Goal: Task Accomplishment & Management: Use online tool/utility

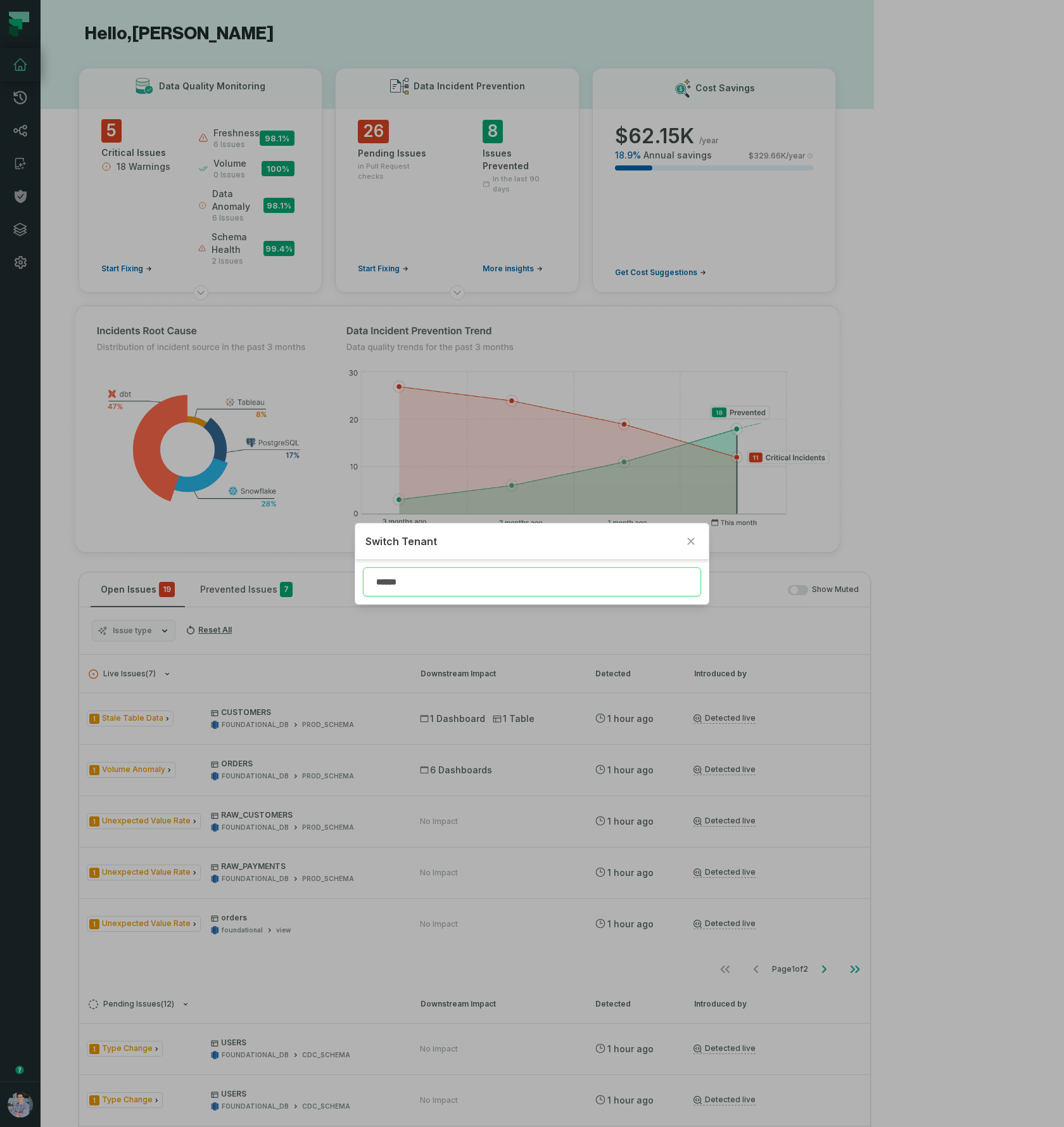
type input "******"
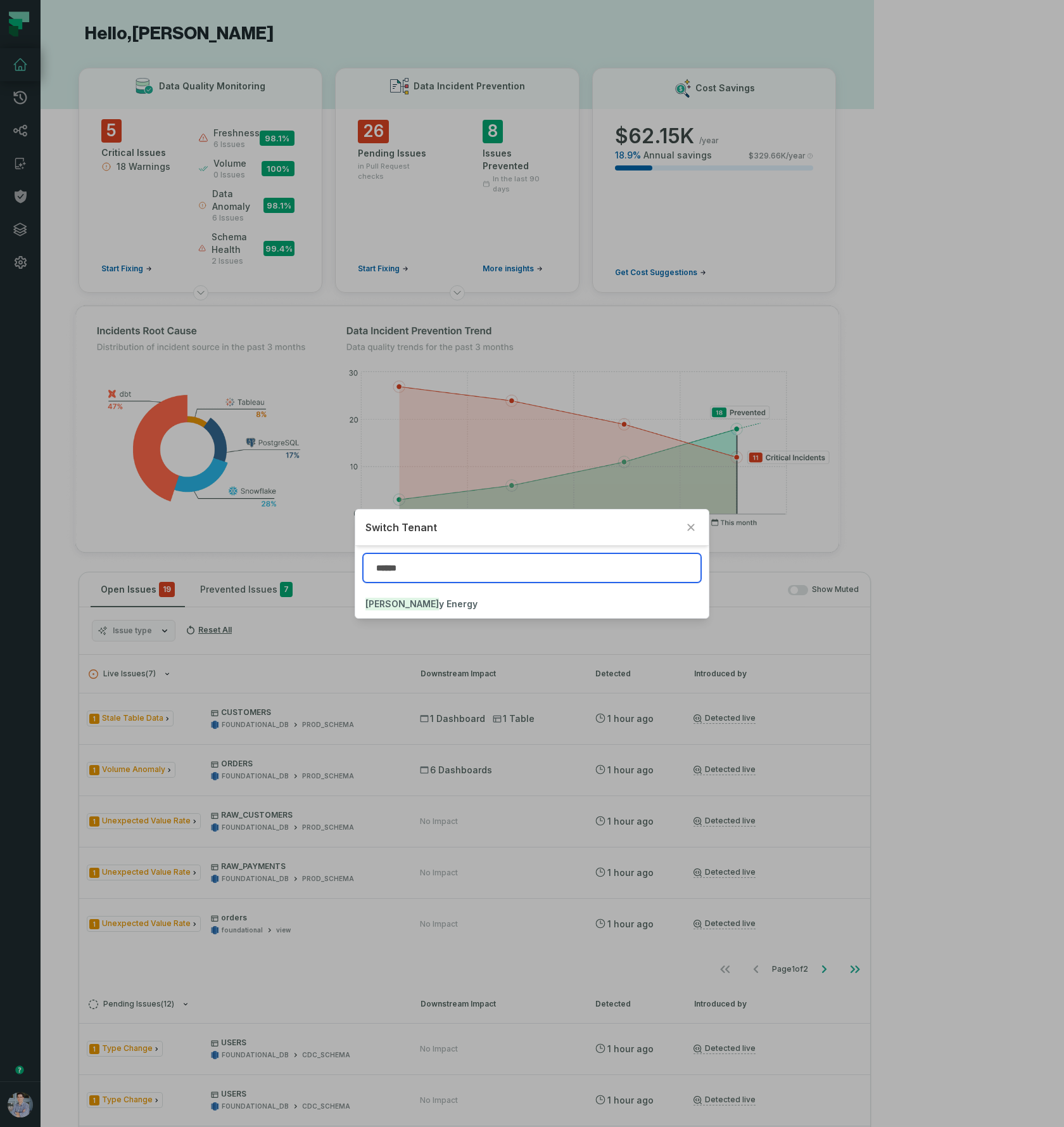
type input "******"
click button "Libert y Energy" at bounding box center [532, 604] width 353 height 28
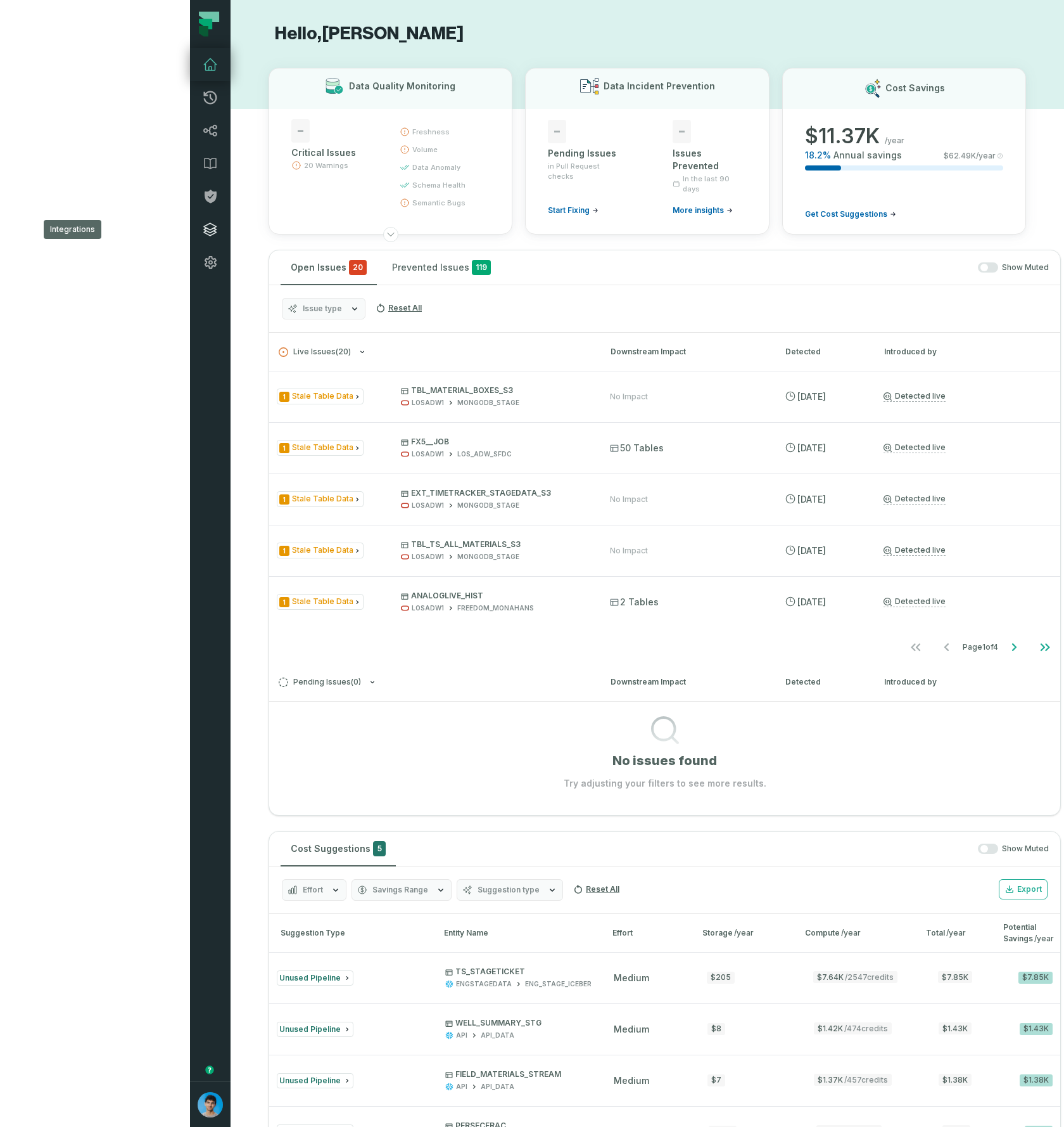
click at [204, 230] on icon at bounding box center [211, 230] width 13 height 13
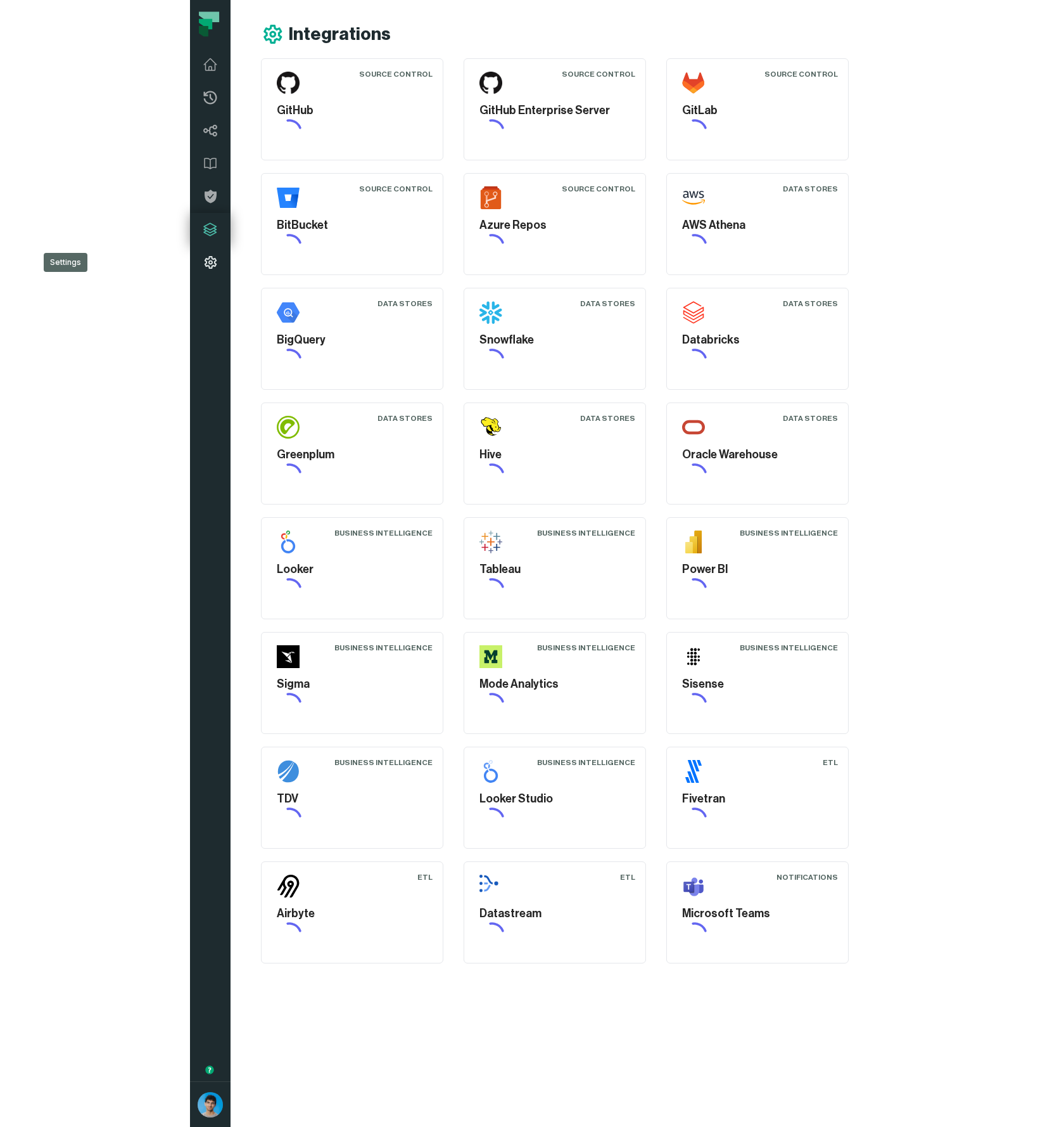
click at [203, 261] on icon at bounding box center [211, 263] width 15 height 15
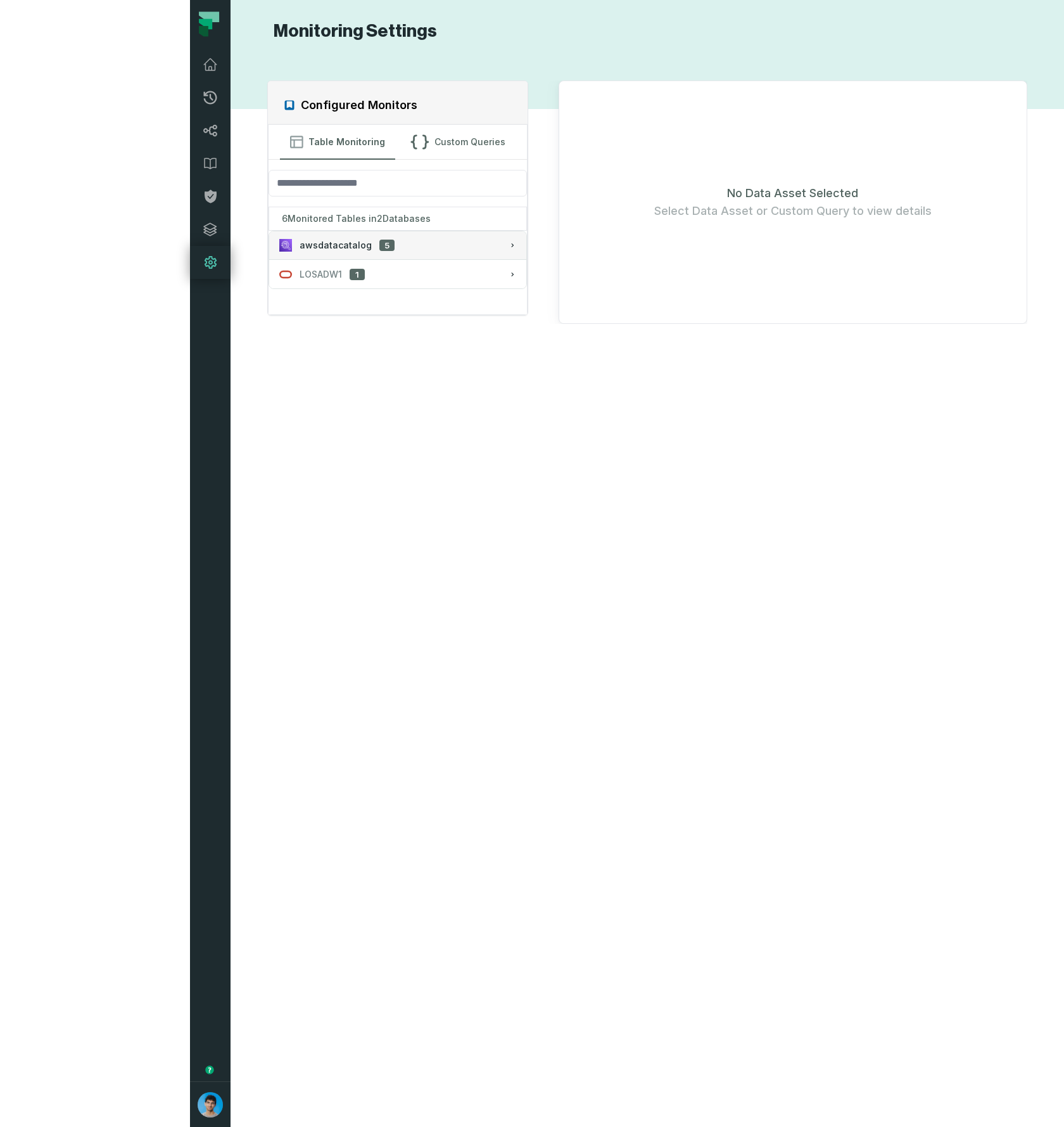
click at [300, 244] on span "awsdatacatalog" at bounding box center [336, 245] width 73 height 13
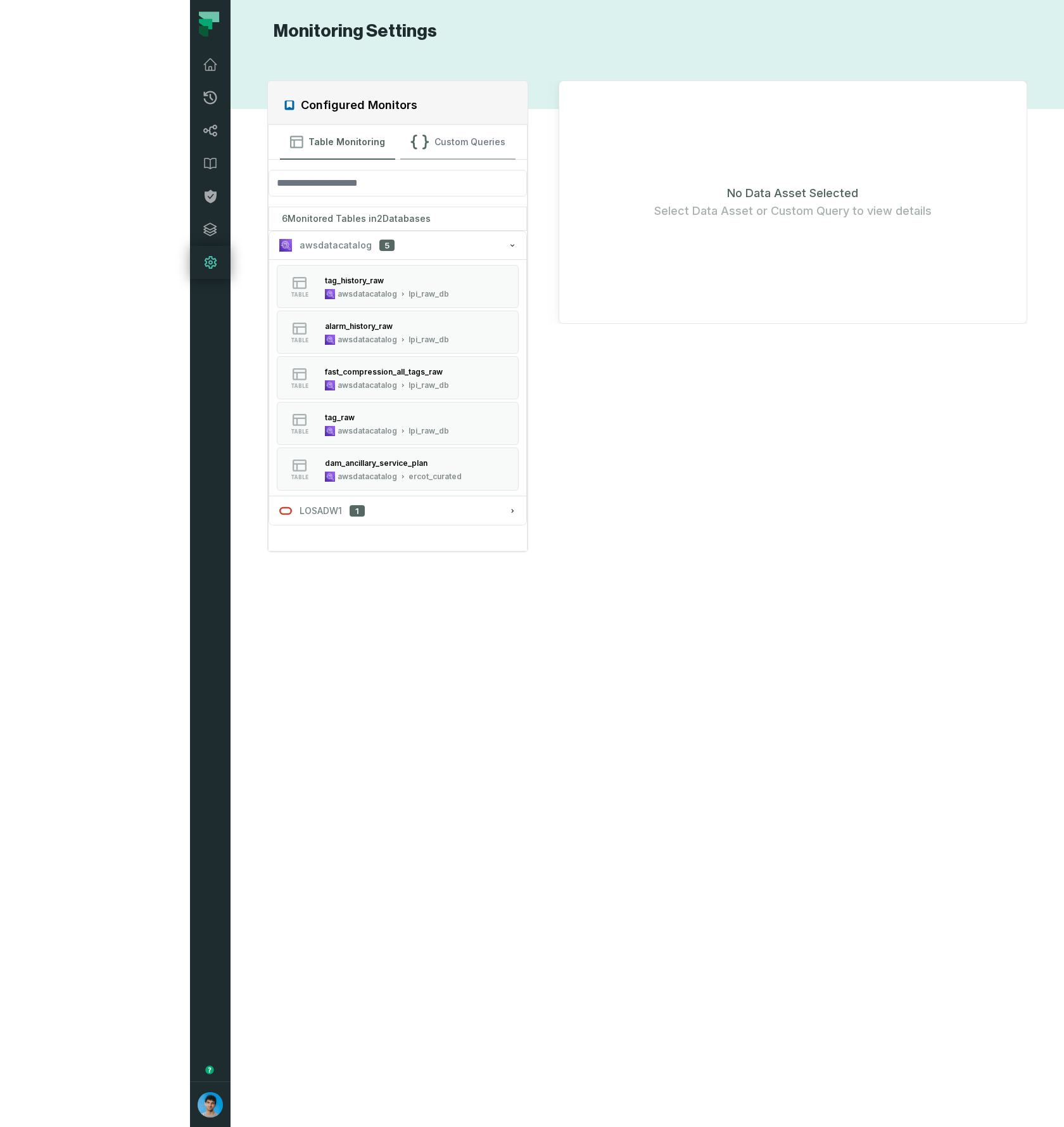
click at [401, 137] on button "Custom Queries" at bounding box center [458, 142] width 115 height 35
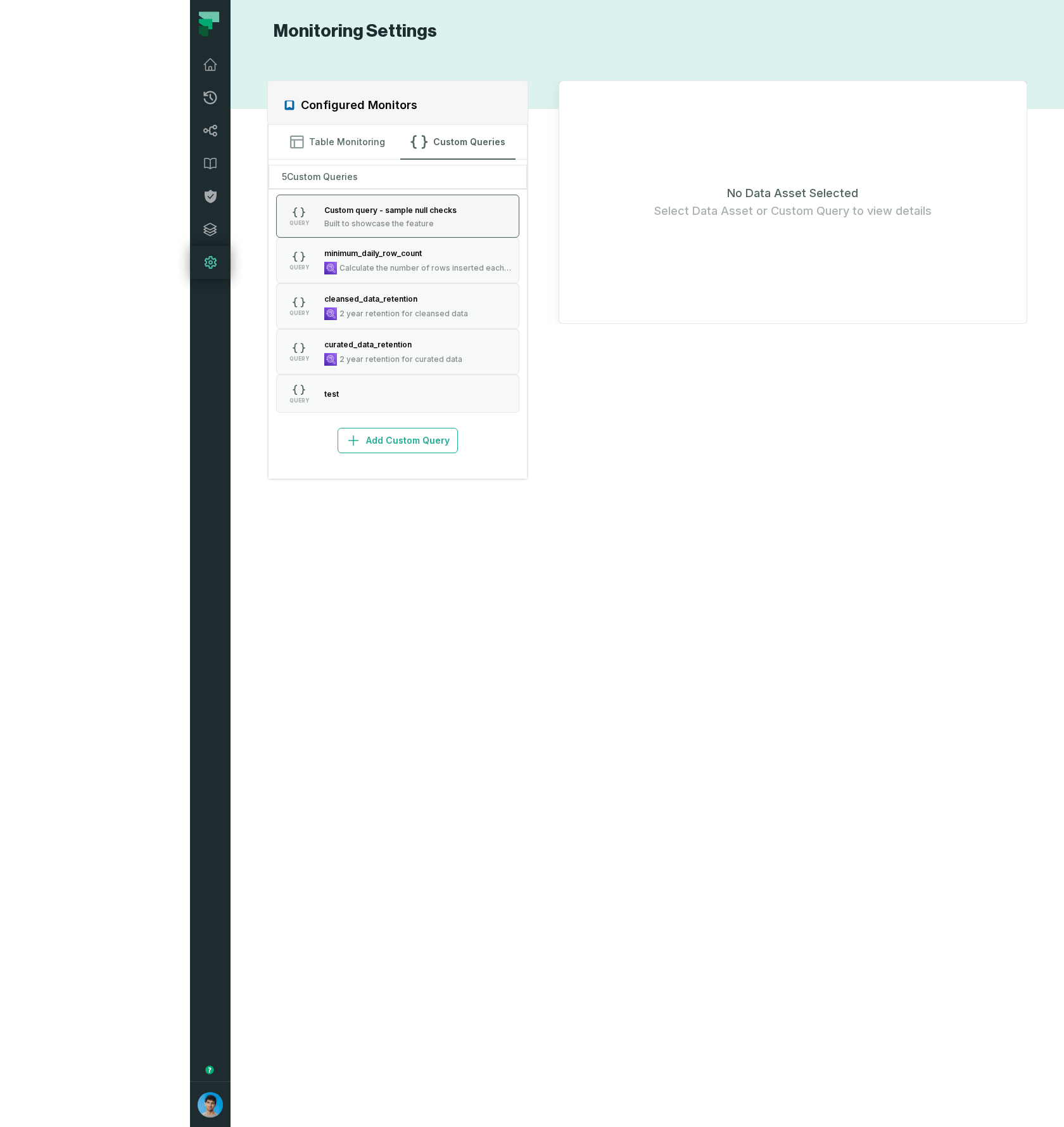
click at [325, 207] on span "Custom query - sample null checks" at bounding box center [391, 209] width 132 height 9
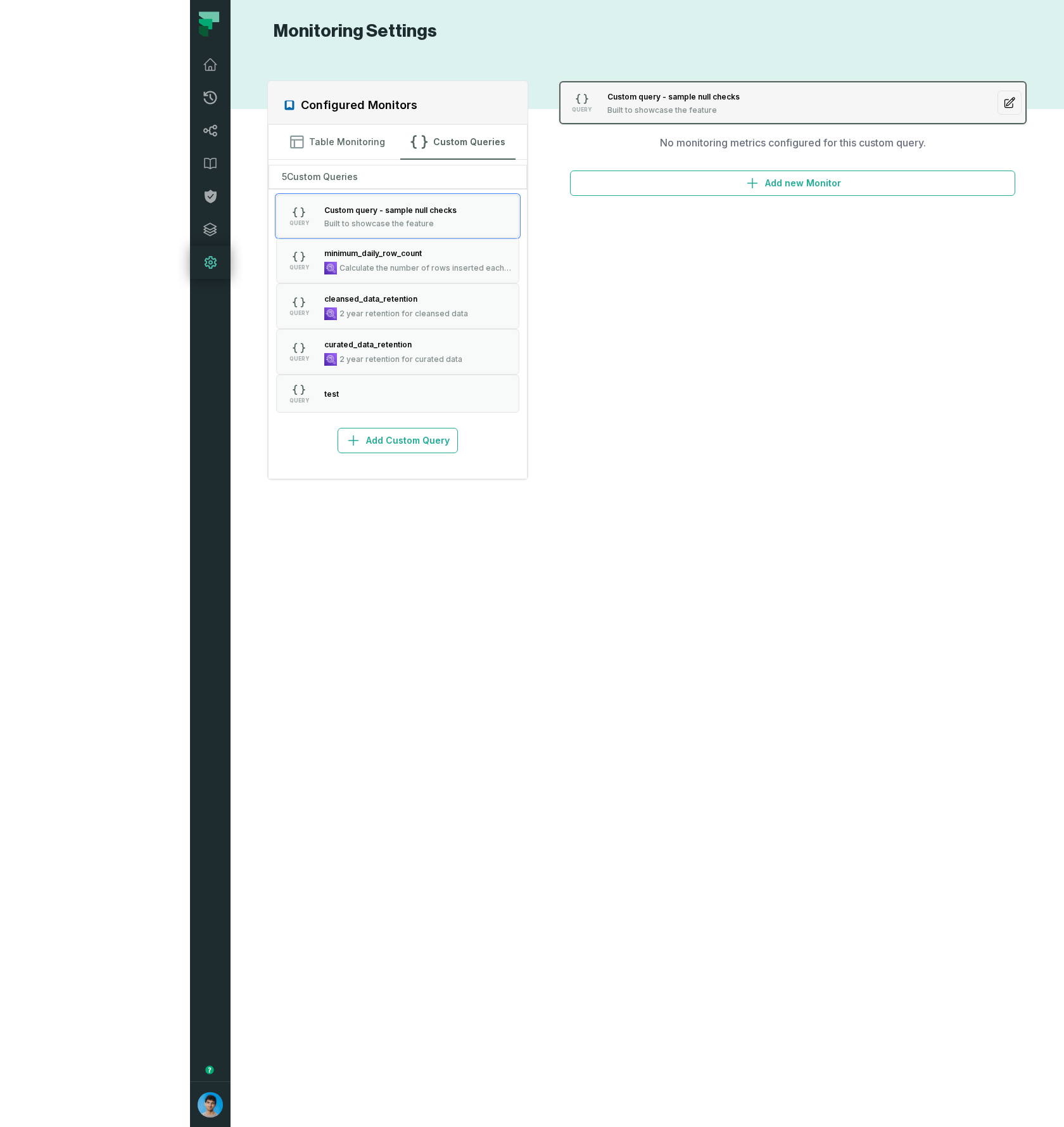
click at [1003, 101] on icon "button" at bounding box center [1010, 103] width 13 height 13
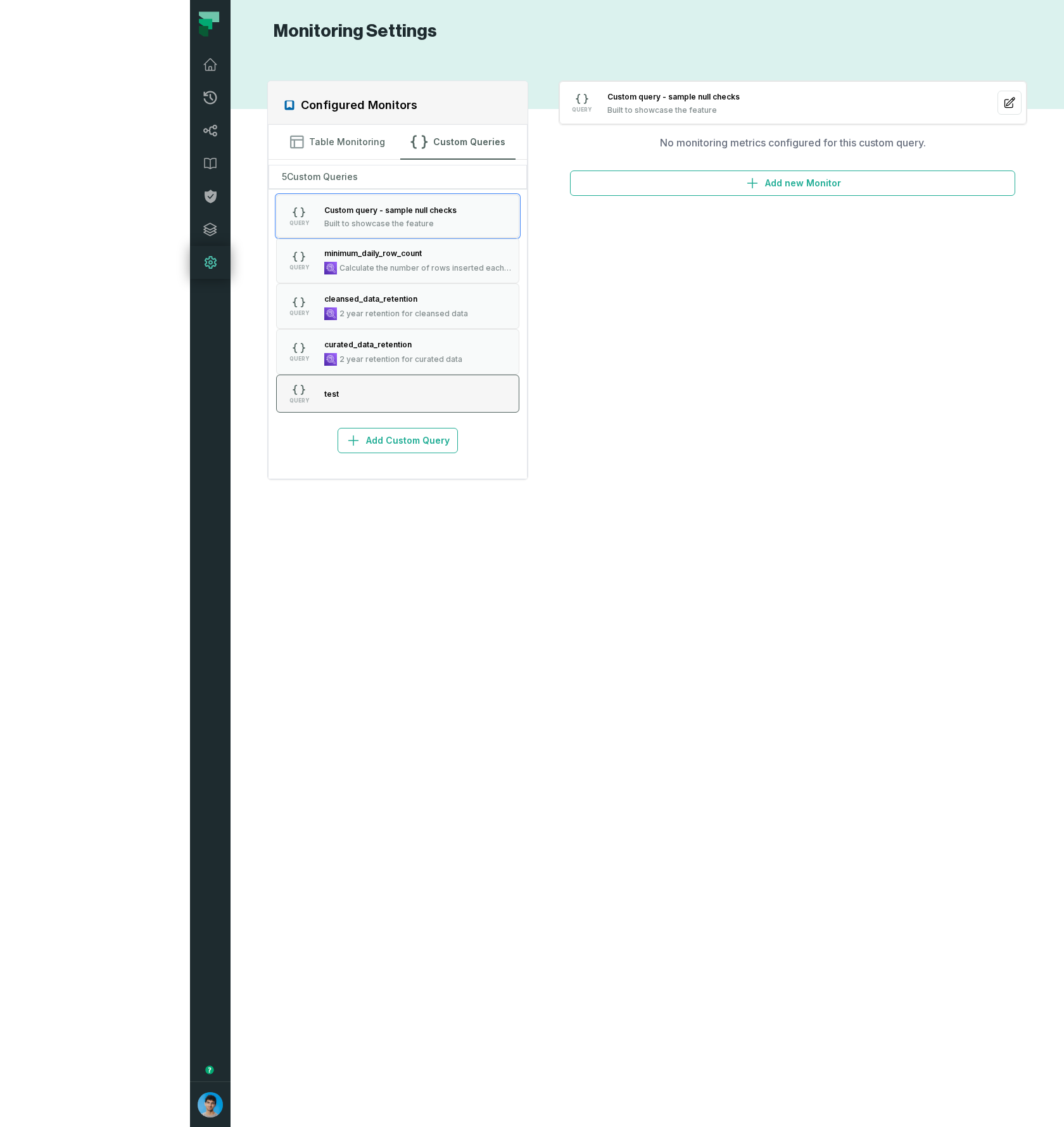
click at [276, 388] on button "QUERY test" at bounding box center [397, 394] width 243 height 38
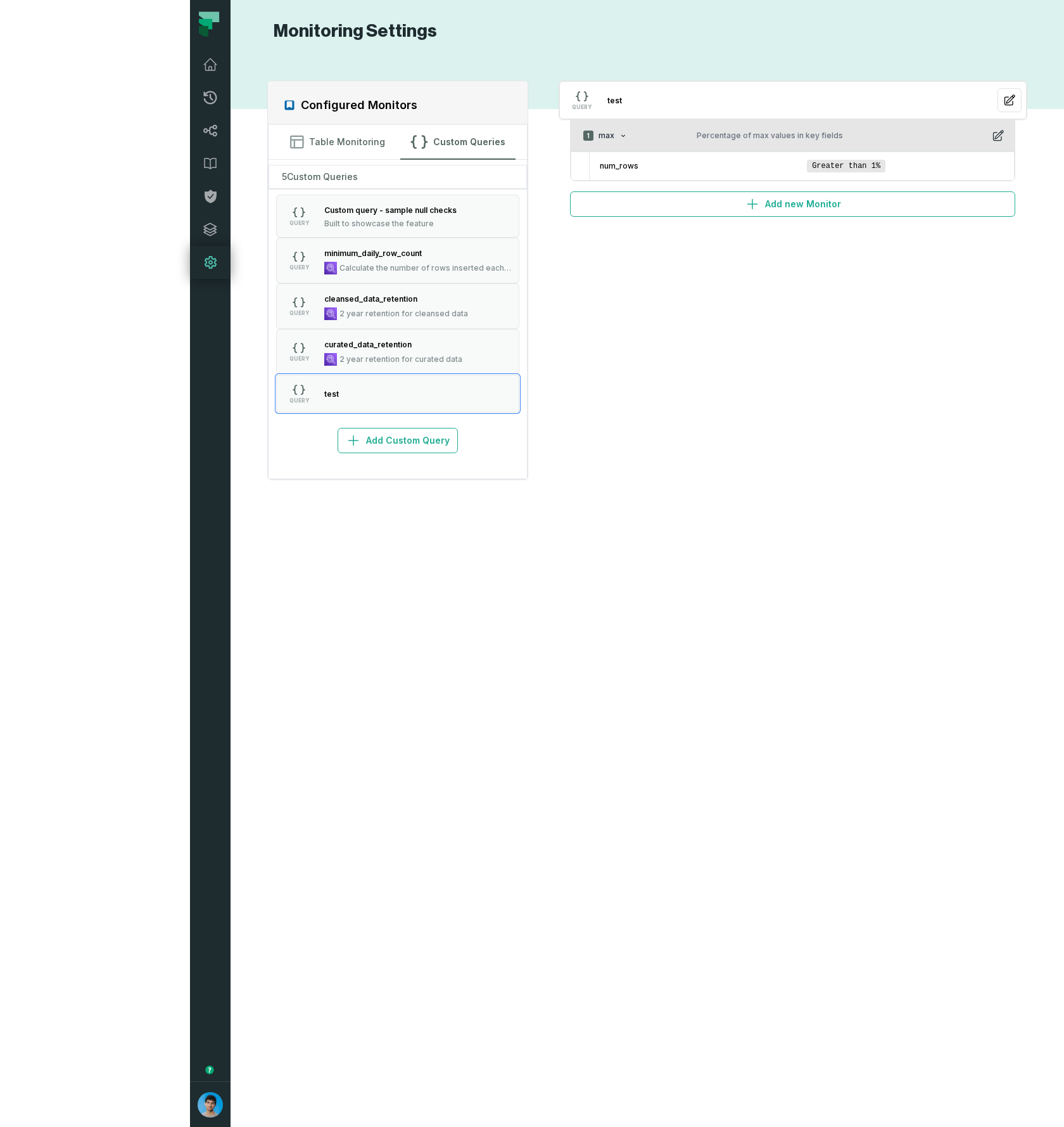
click at [994, 135] on icon "button" at bounding box center [999, 135] width 10 height 10
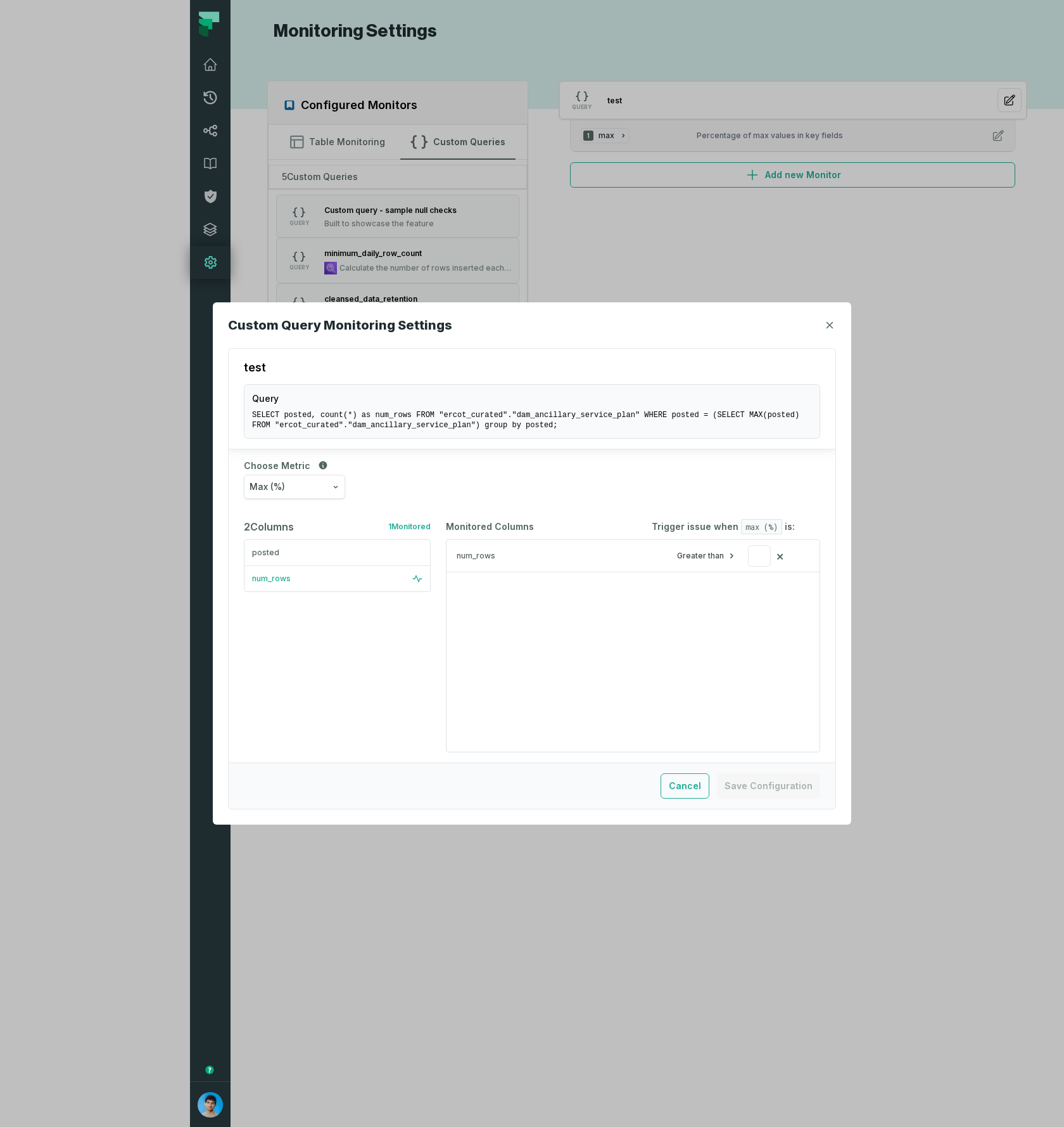
click at [309, 488] on button "Max (%)" at bounding box center [294, 487] width 101 height 24
click at [279, 574] on div "Count" at bounding box center [299, 575] width 112 height 28
click at [293, 487] on span "Count (%)" at bounding box center [271, 487] width 44 height 13
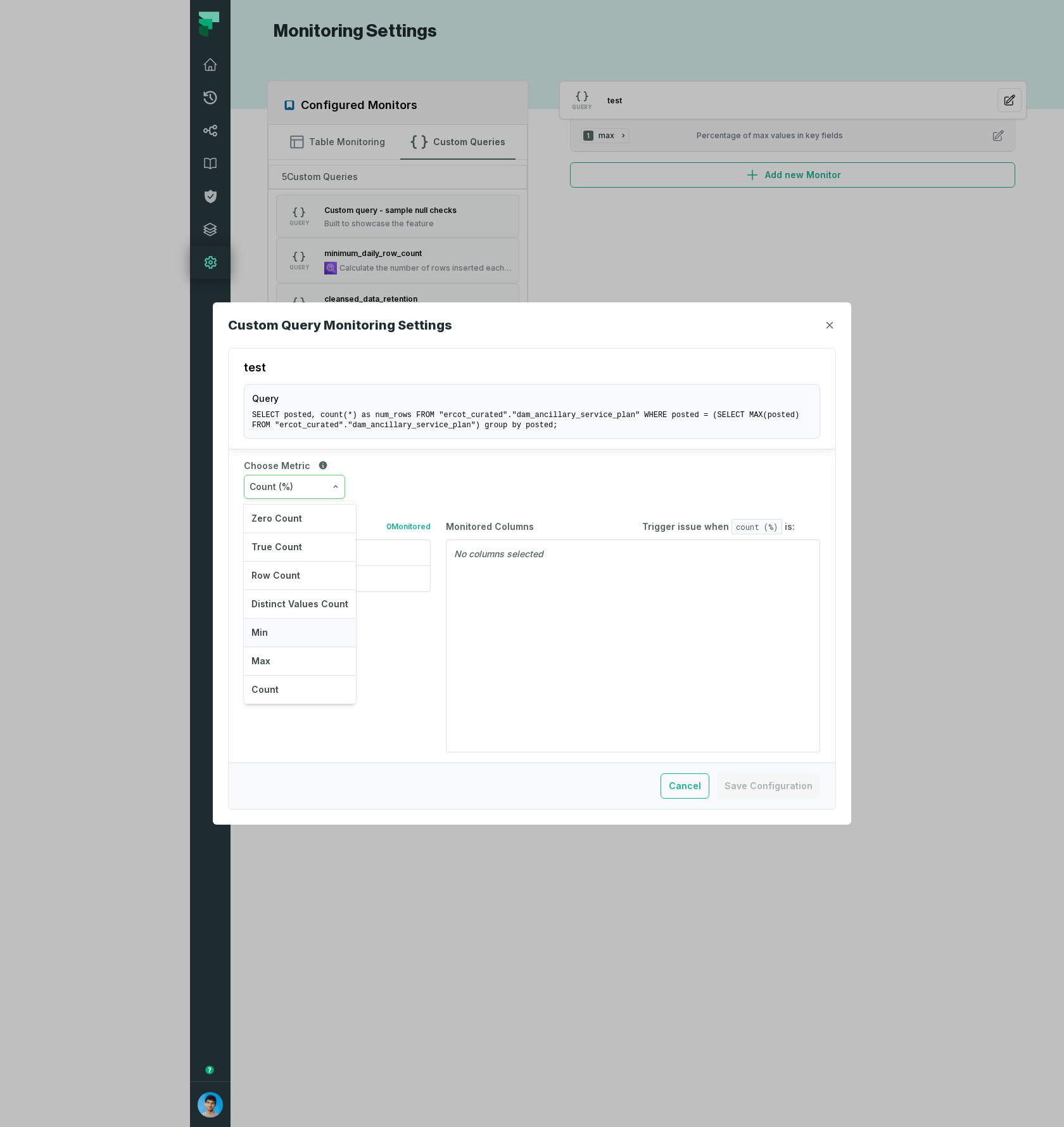
click at [289, 629] on div "Min" at bounding box center [299, 633] width 112 height 28
click at [289, 490] on button "Min (%)" at bounding box center [294, 487] width 101 height 24
click at [277, 685] on div "Max" at bounding box center [299, 687] width 112 height 28
click at [287, 476] on button "Max (%)" at bounding box center [294, 487] width 101 height 24
click at [286, 692] on div "Max" at bounding box center [299, 687] width 112 height 28
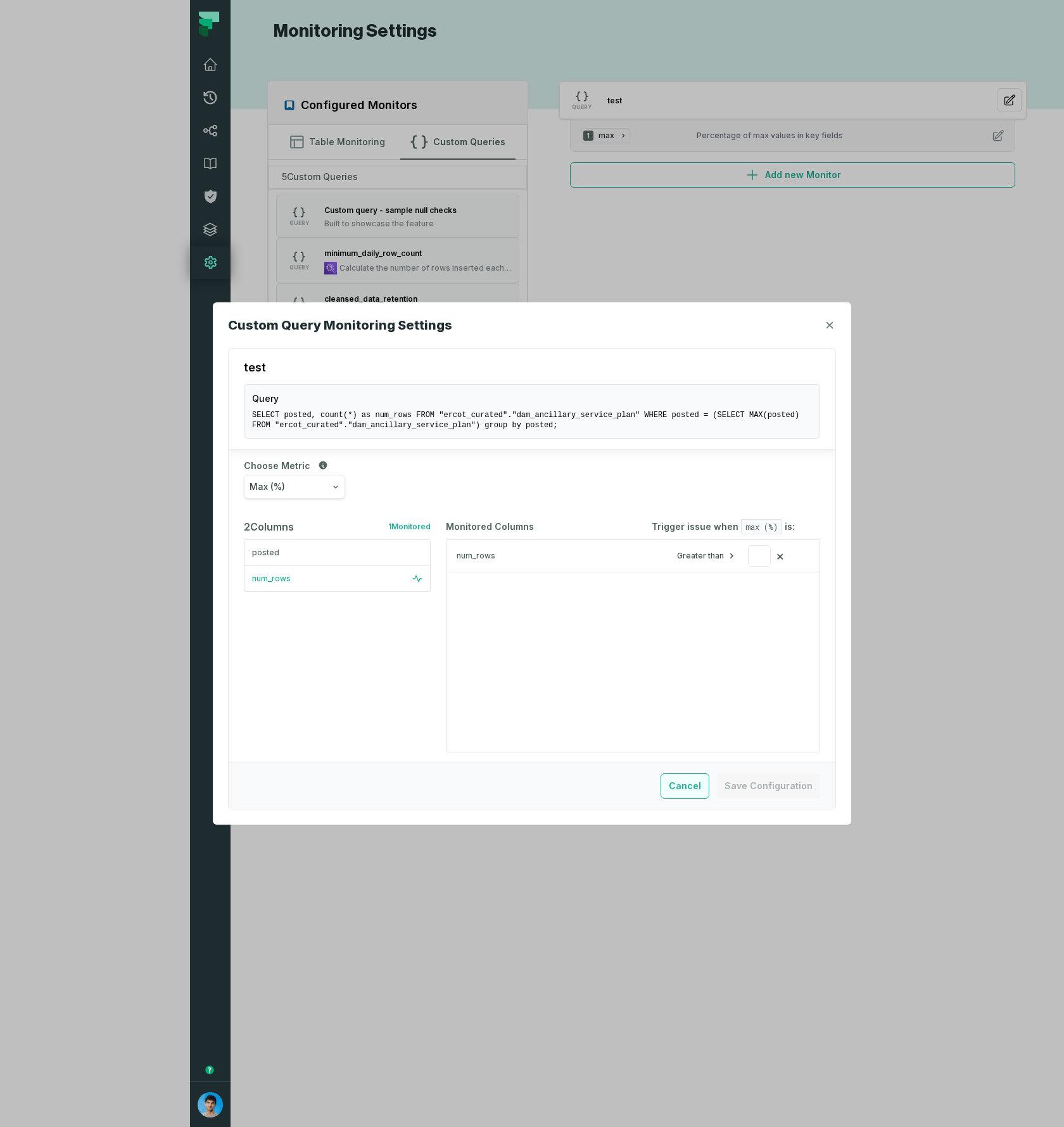
click at [685, 786] on button "Cancel" at bounding box center [684, 786] width 49 height 25
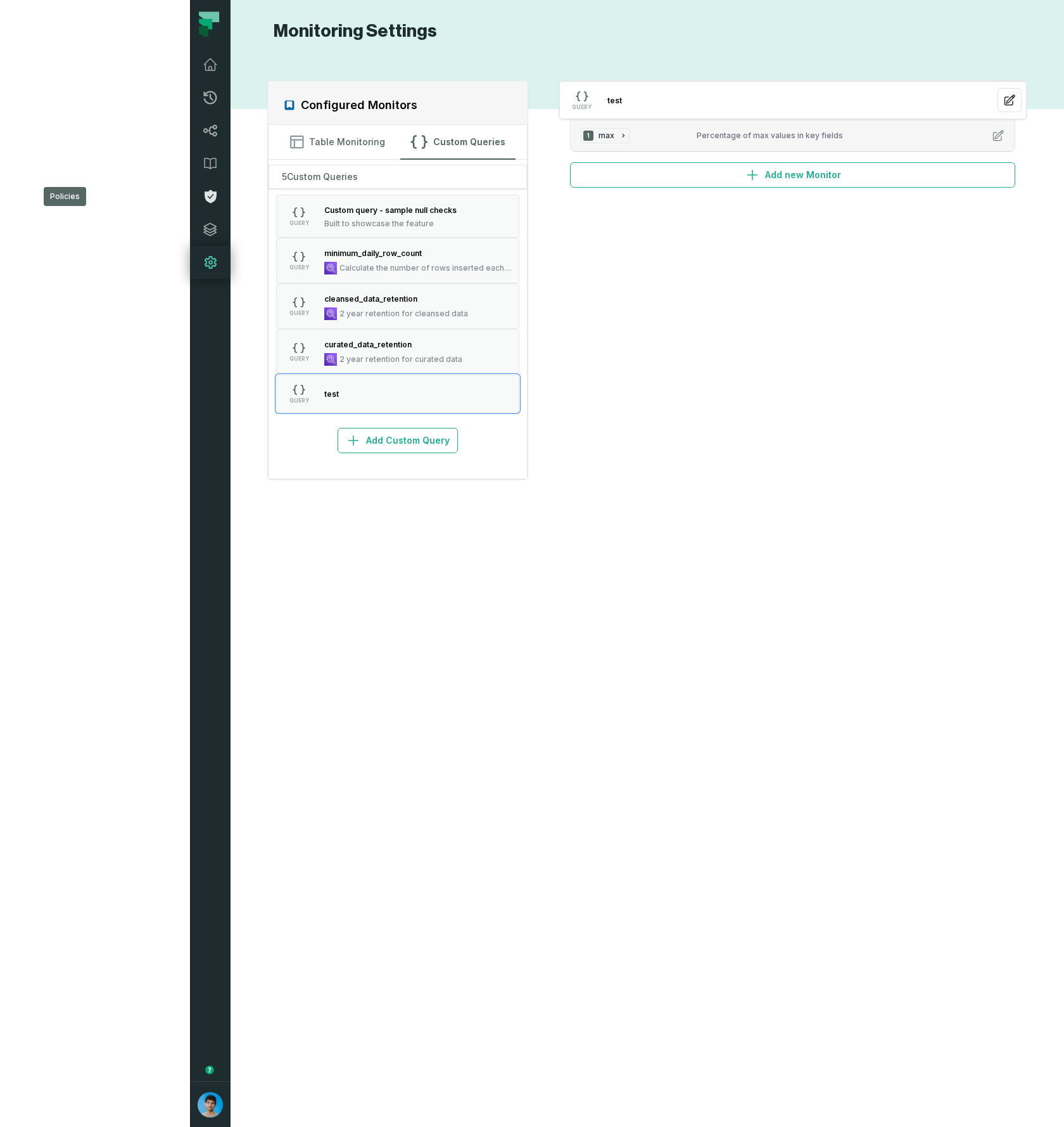
click at [203, 192] on icon at bounding box center [211, 197] width 15 height 15
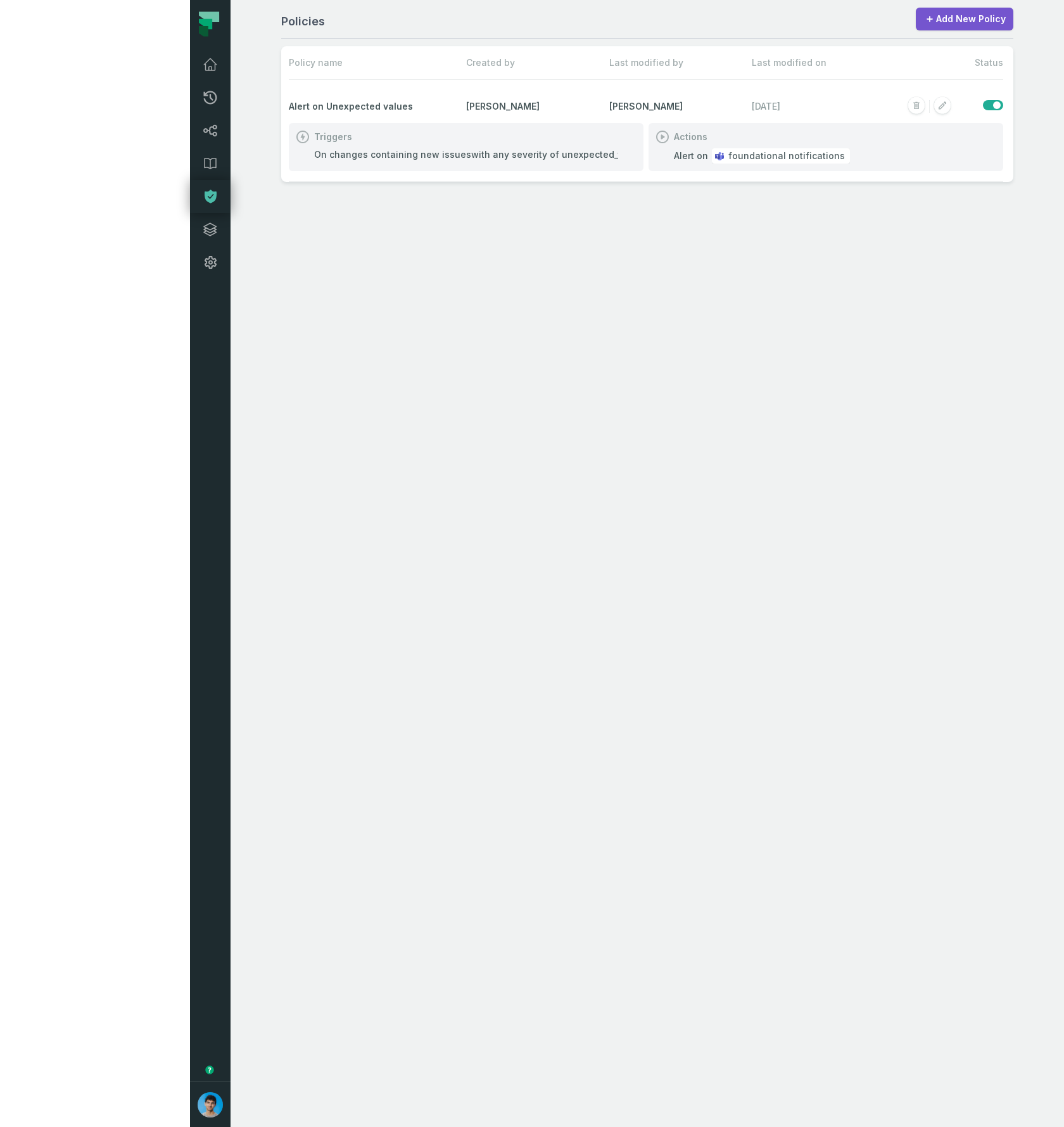
click at [753, 94] on div "Alert on Unexpected values Tomer Galun Tomer Galun 6/10/2025, 9:16:38 PM" at bounding box center [646, 106] width 715 height 33
click at [934, 108] on rect "button" at bounding box center [942, 106] width 16 height 16
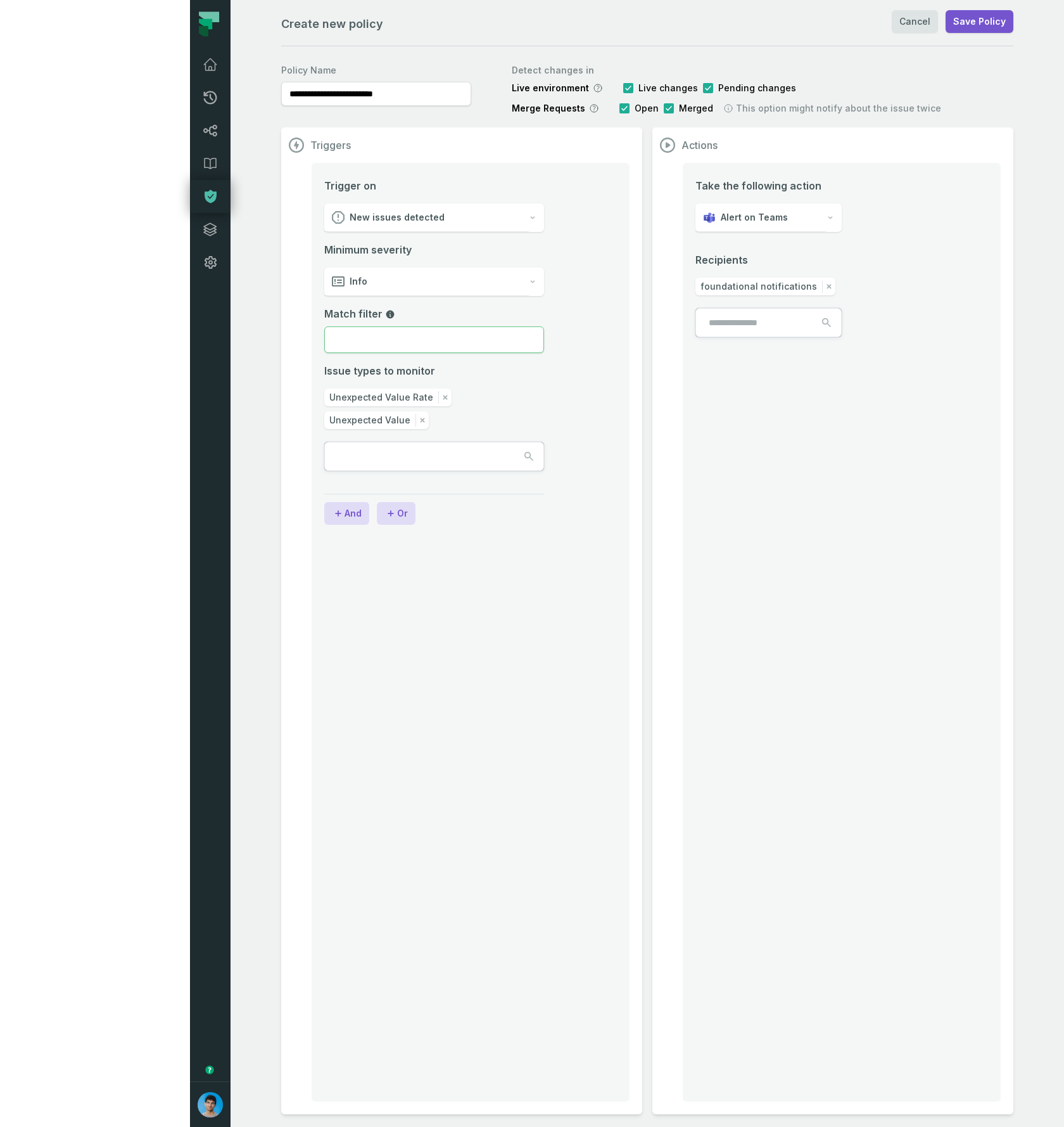
click at [325, 344] on input "Match filter" at bounding box center [434, 340] width 220 height 27
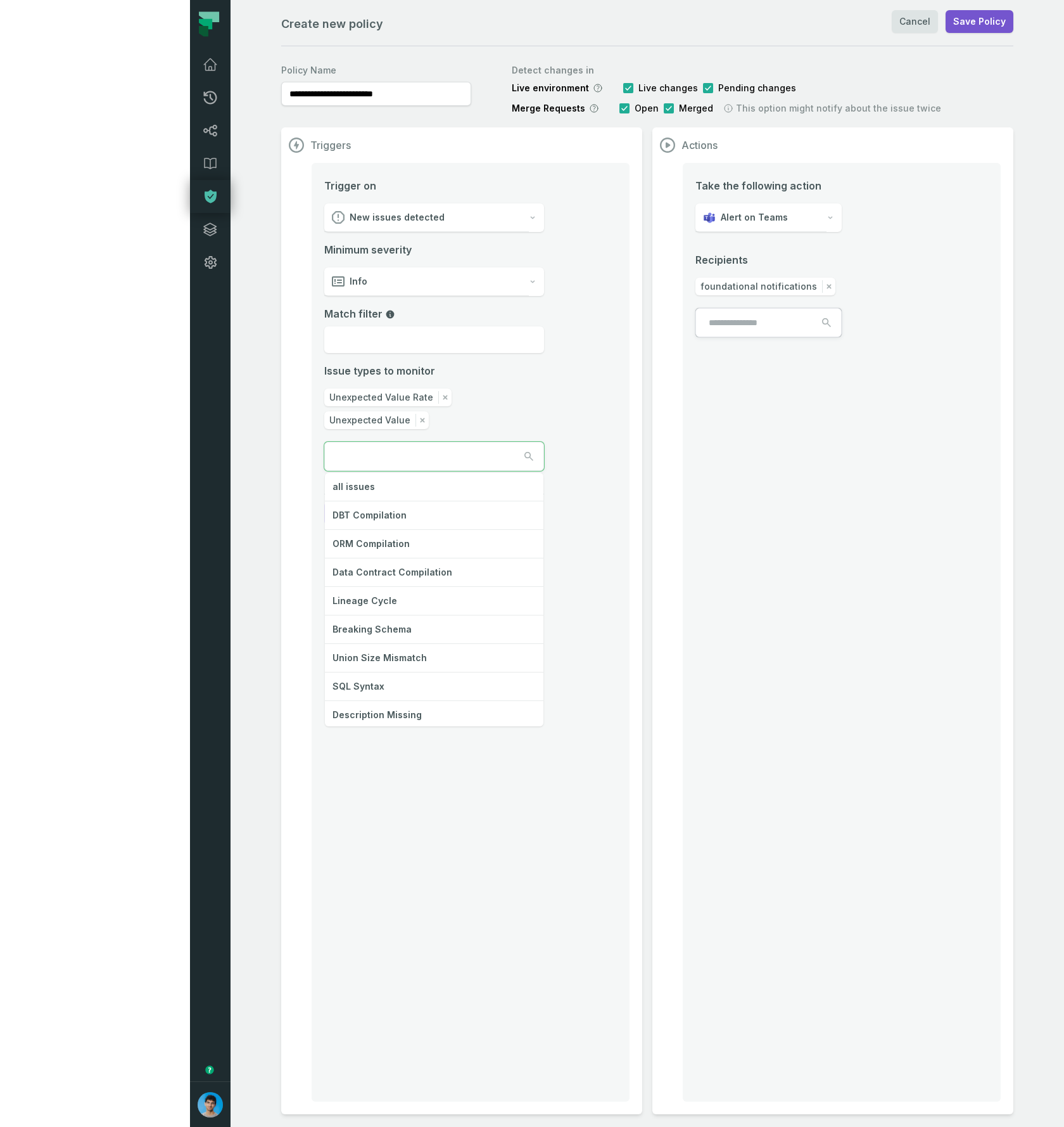
click at [325, 442] on input "text" at bounding box center [382, 456] width 114 height 28
click at [312, 814] on div "Trigger on New issues detected Minimum severity Info Match filter Issue types t…" at bounding box center [471, 632] width 318 height 938
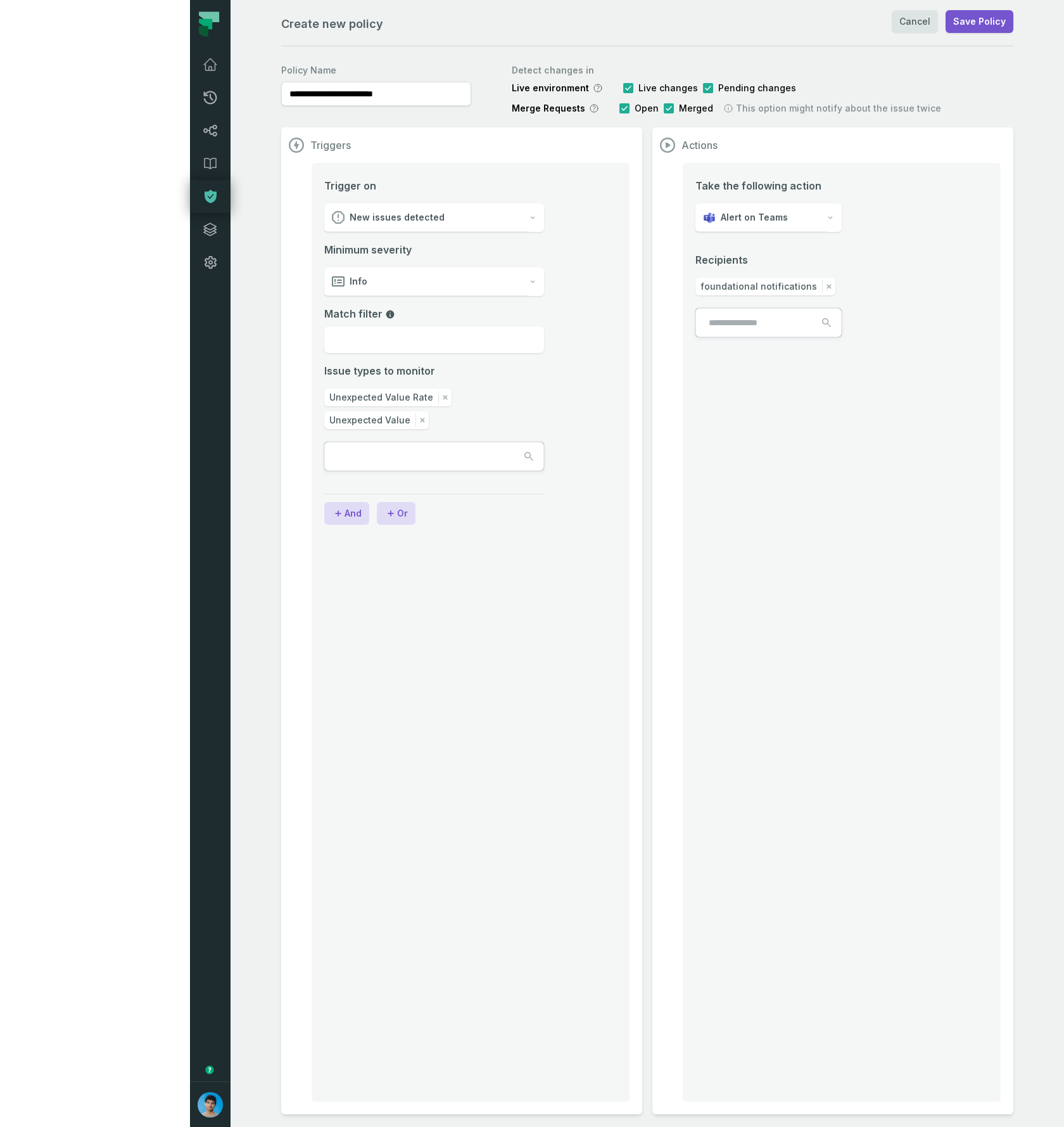
click at [312, 711] on div "Trigger on New issues detected Minimum severity Info Match filter Issue types t…" at bounding box center [471, 632] width 318 height 938
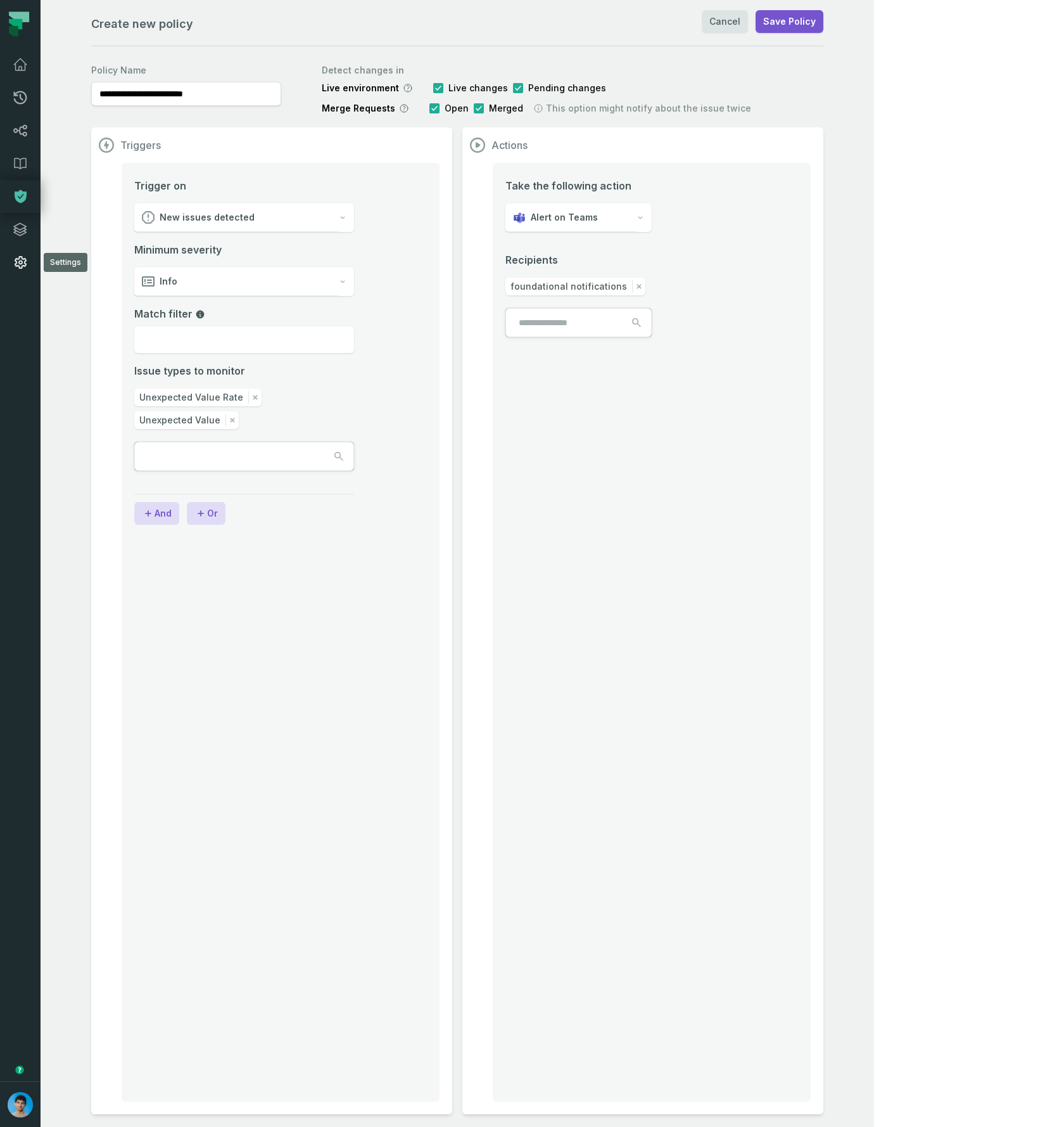
click at [19, 257] on icon at bounding box center [20, 262] width 12 height 13
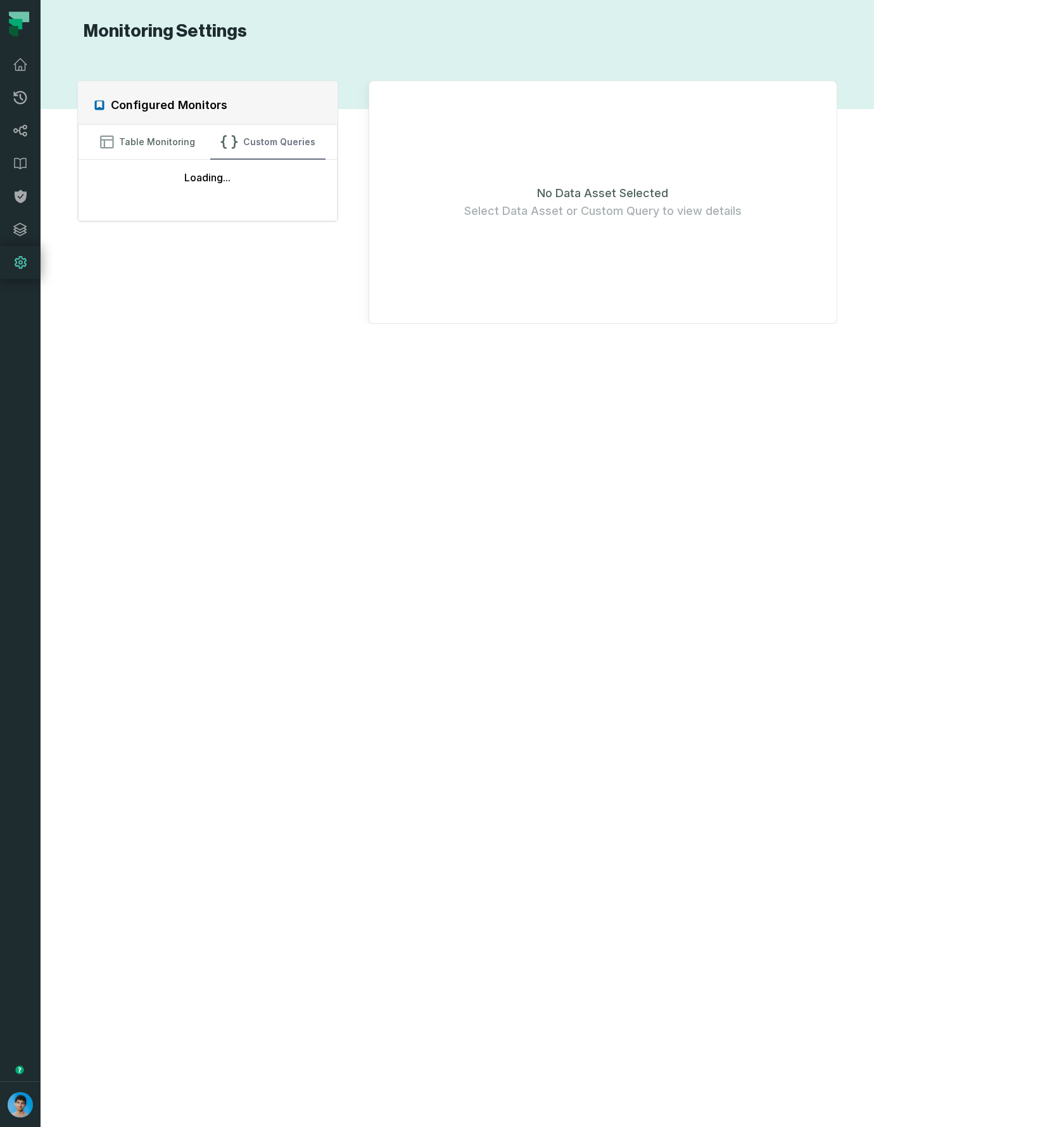
click at [300, 136] on button "Custom Queries" at bounding box center [268, 142] width 115 height 35
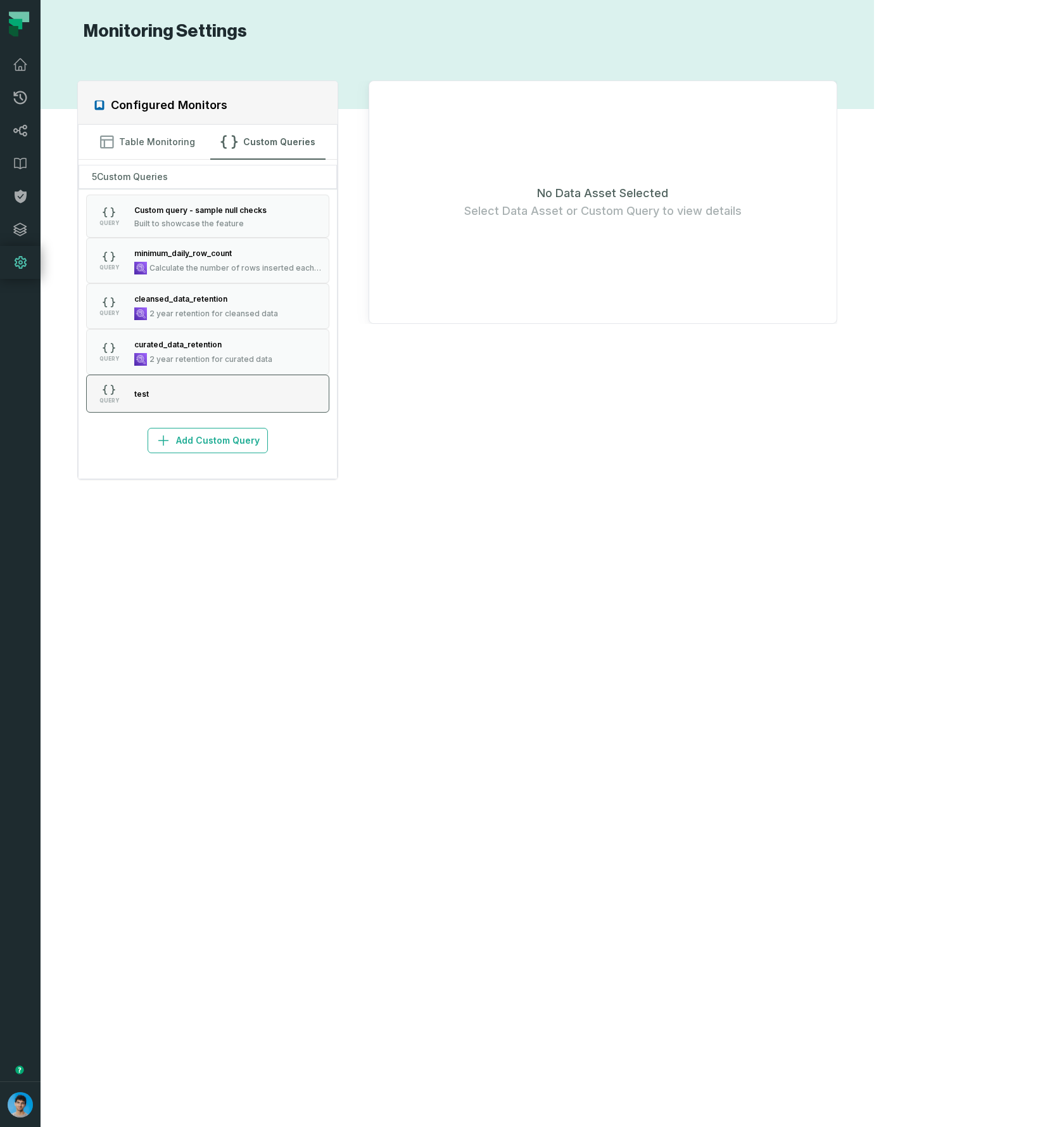
click at [149, 398] on div "test" at bounding box center [142, 394] width 15 height 13
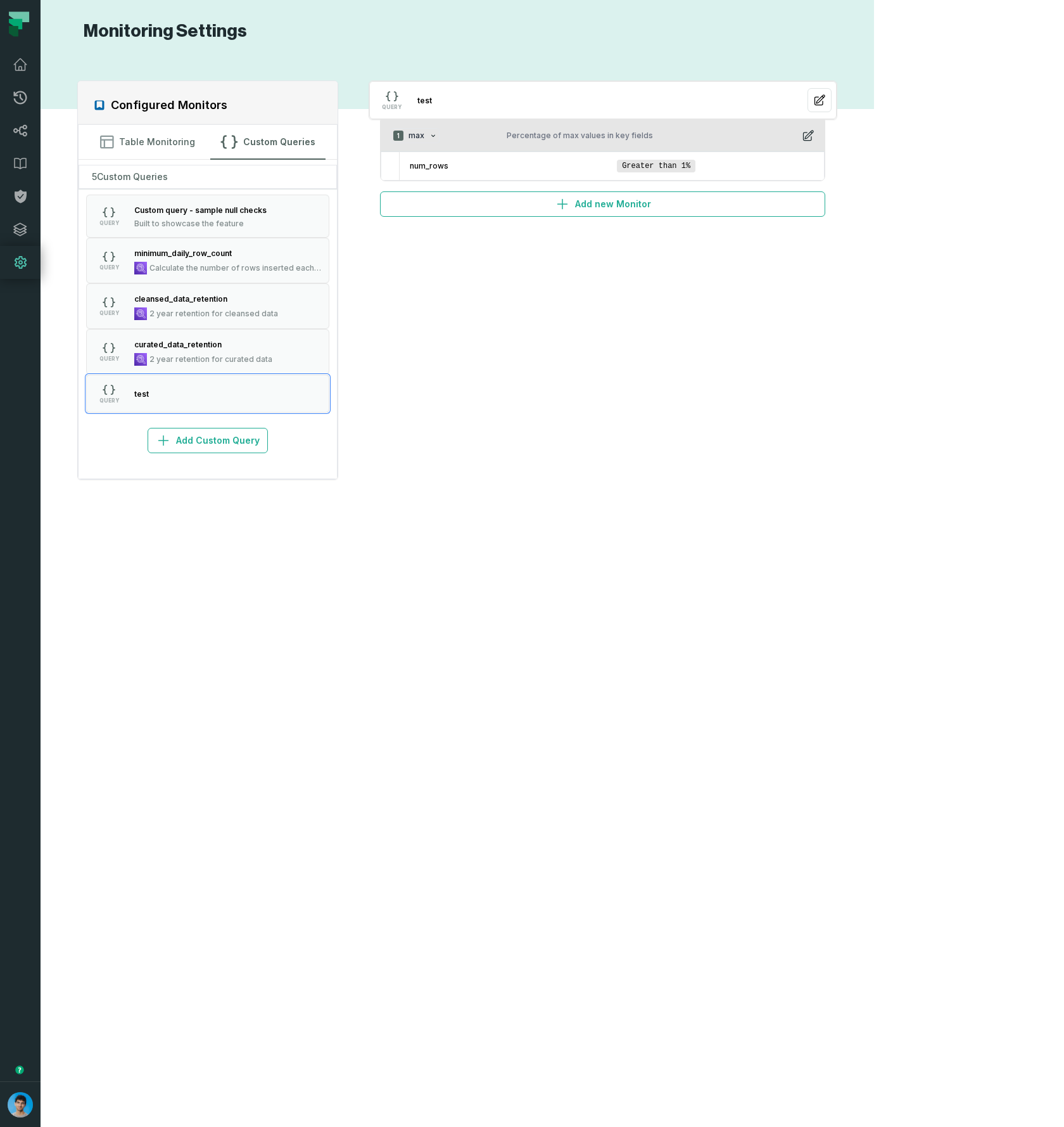
click at [815, 132] on icon "button" at bounding box center [808, 136] width 13 height 13
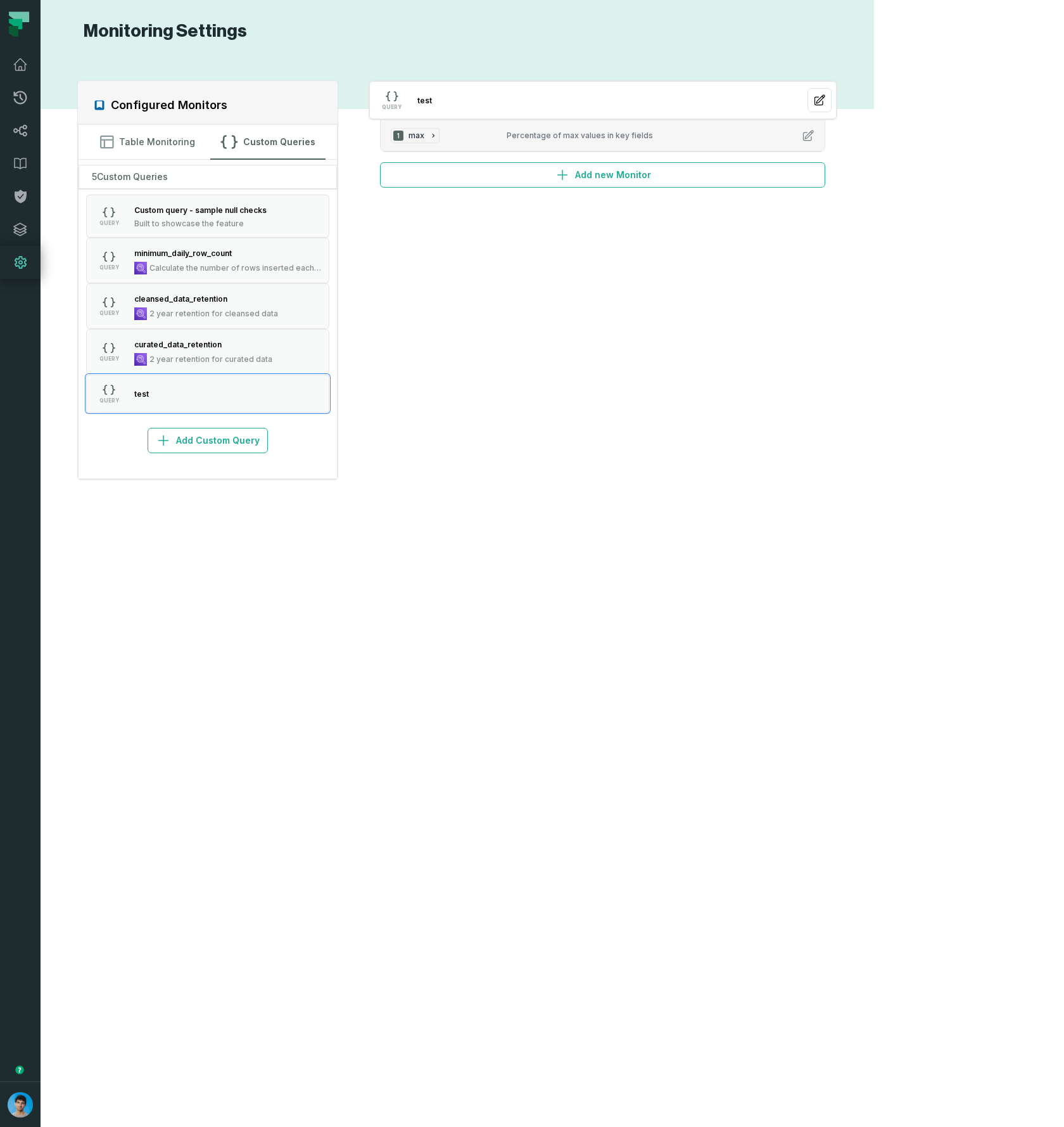
drag, startPoint x: 101, startPoint y: 630, endPoint x: 173, endPoint y: 527, distance: 125.7
click at [217, 247] on div "minimum_daily_row_count" at bounding box center [227, 253] width 187 height 13
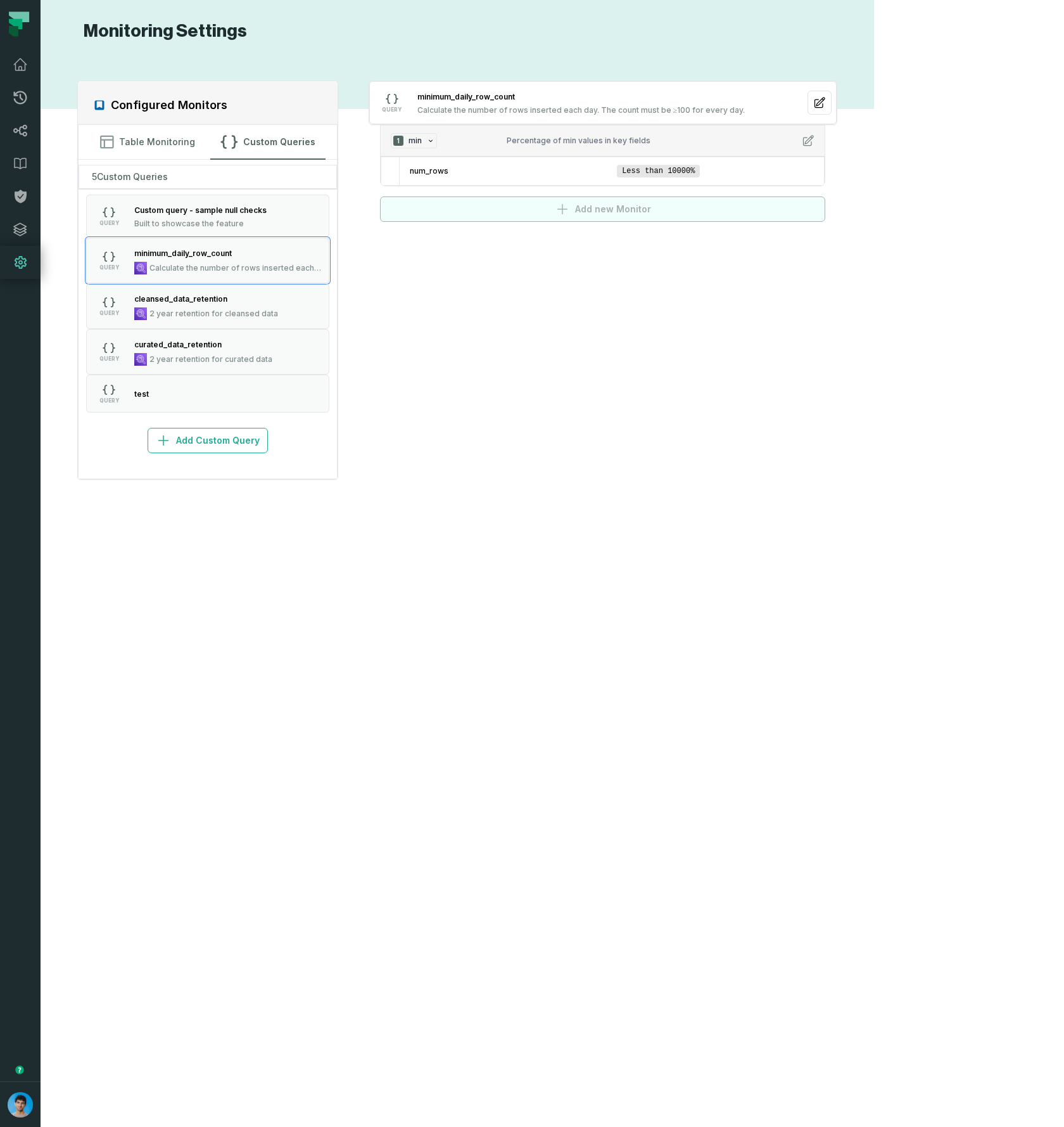
drag, startPoint x: 1056, startPoint y: 311, endPoint x: 1005, endPoint y: 199, distance: 123.1
click at [875, 306] on section "Monitoring Settings Configured Monitors Table Monitoring Custom Queries 5 Custo…" at bounding box center [458, 564] width 834 height 1127
click at [24, 129] on icon at bounding box center [20, 131] width 15 height 15
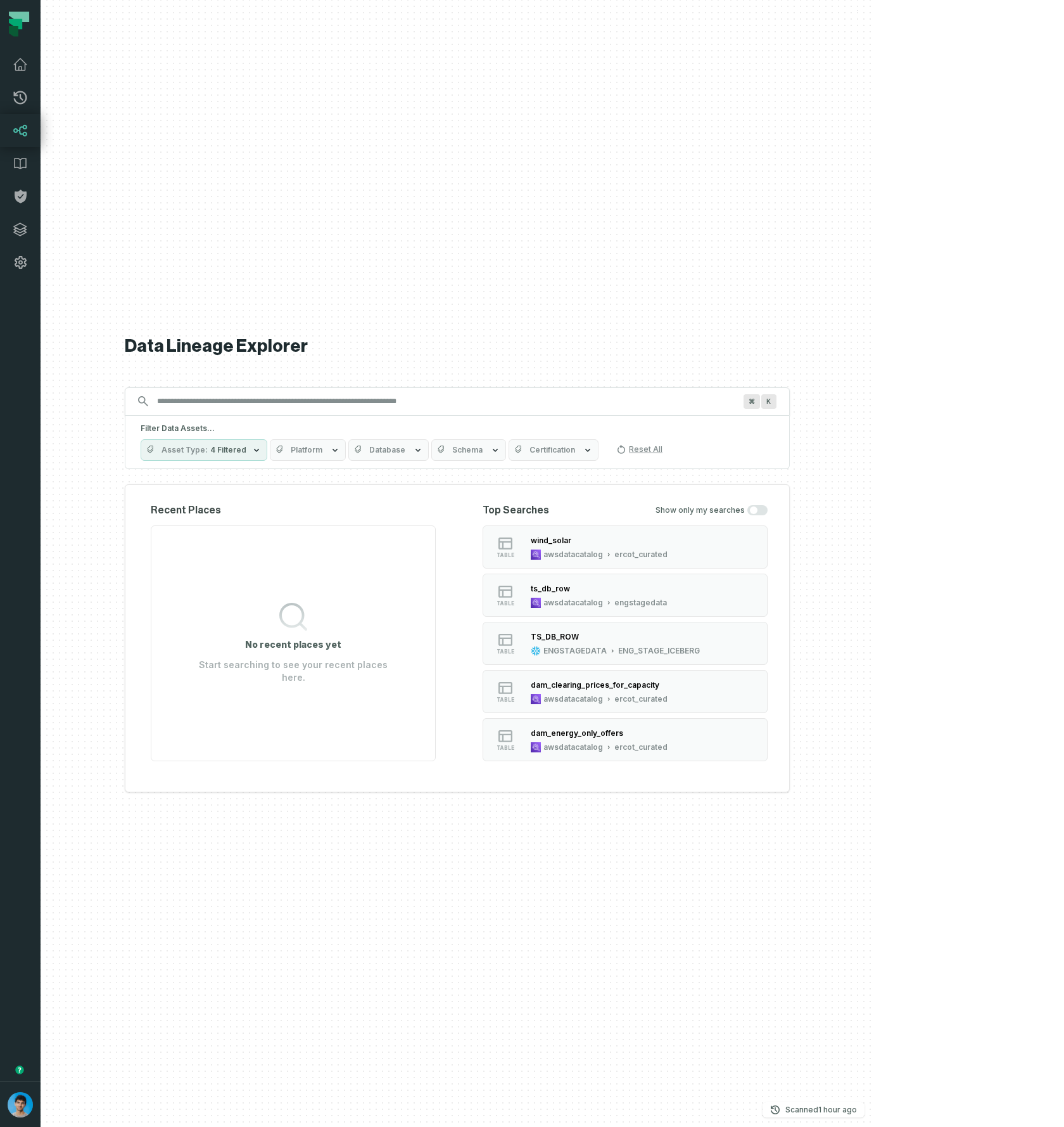
click at [323, 451] on span "Platform" at bounding box center [306, 450] width 32 height 10
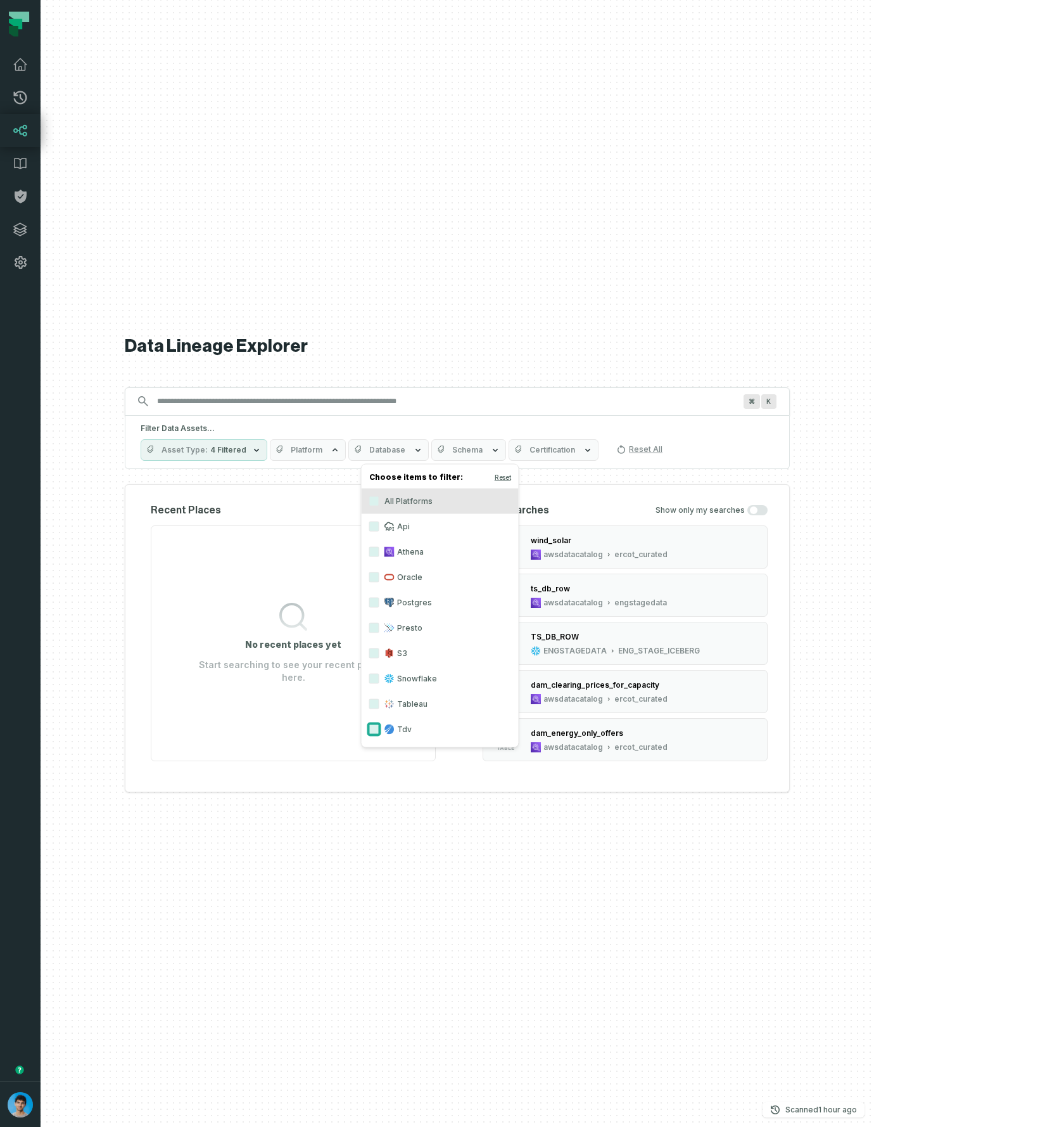
click at [375, 724] on button "Tdv" at bounding box center [375, 729] width 10 height 10
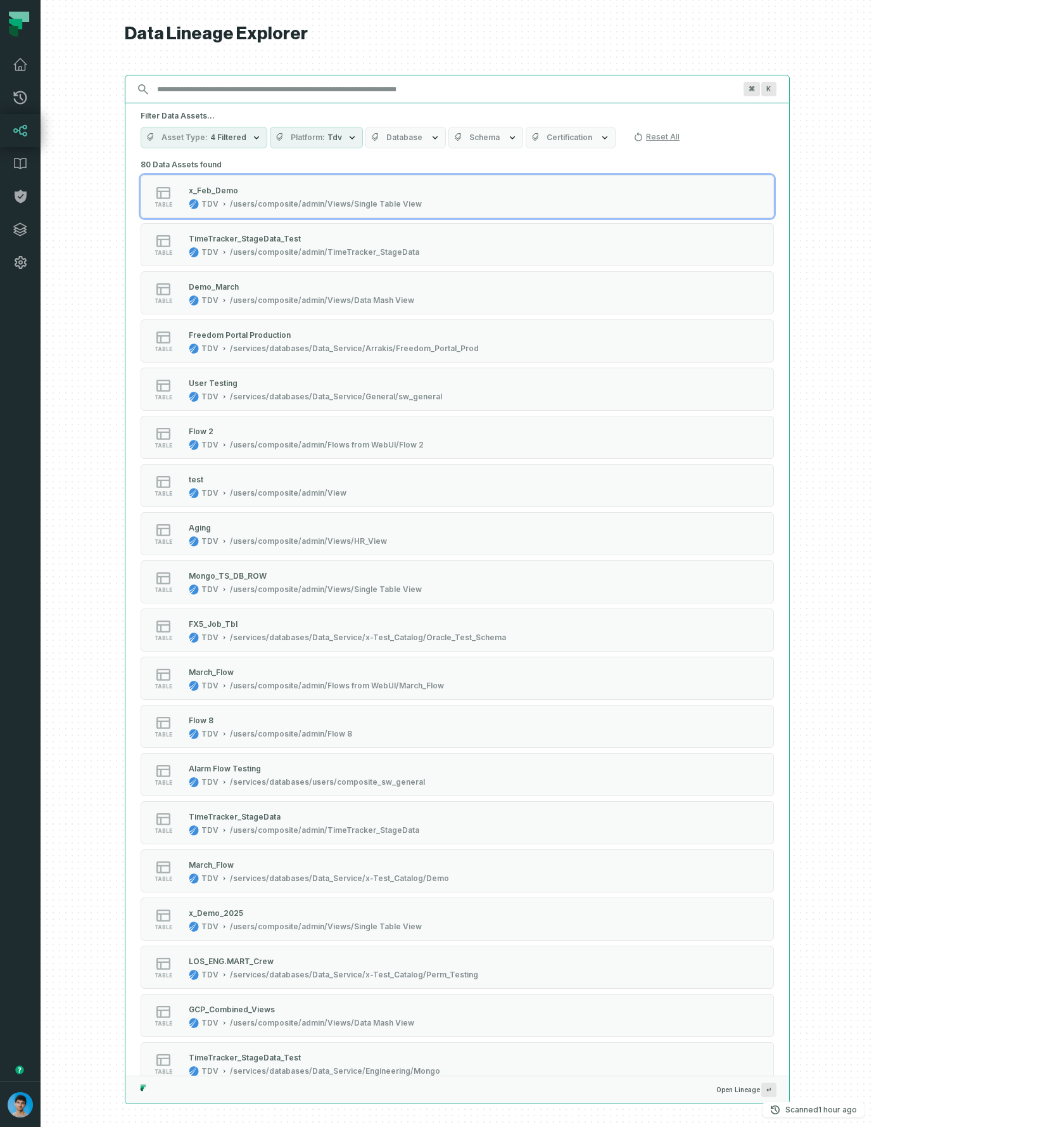
click at [424, 89] on input "Discovery Provider cmdk menu" at bounding box center [446, 89] width 593 height 20
click at [350, 92] on input "Discovery Provider cmdk menu" at bounding box center [446, 89] width 593 height 20
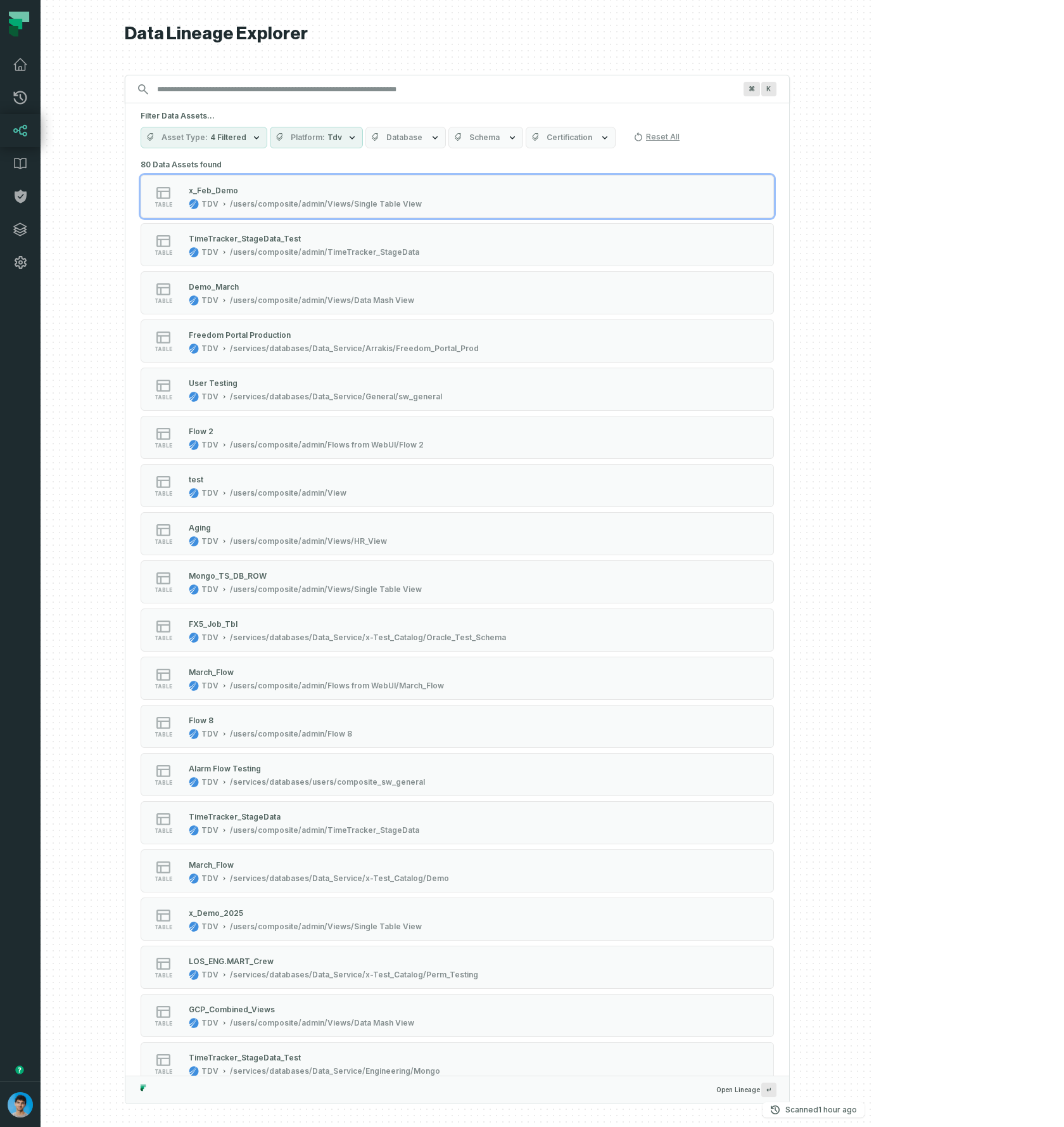
click at [685, 136] on button "Reset All" at bounding box center [656, 137] width 56 height 20
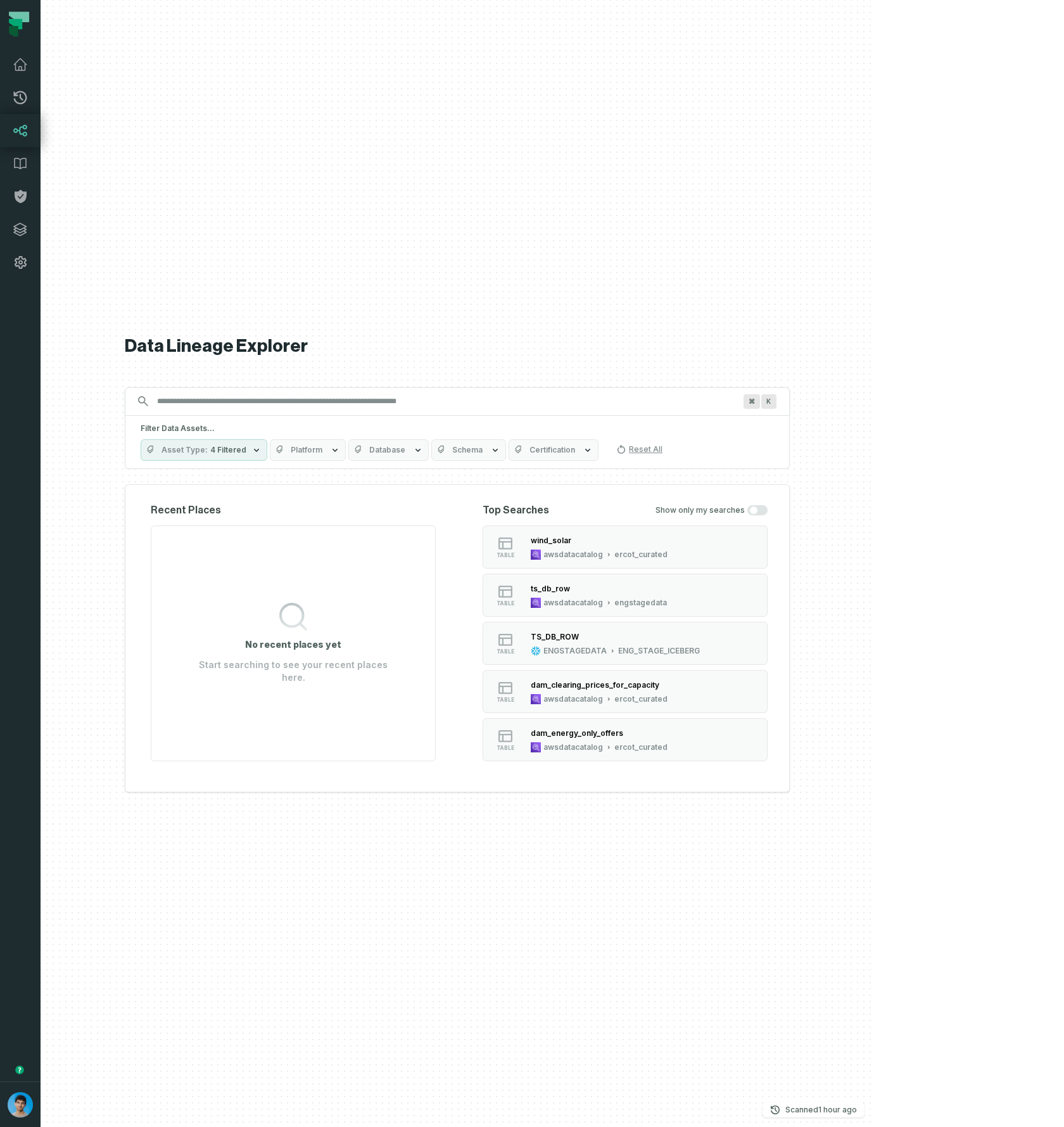
click at [223, 244] on div "Data Lineage Explorer Search for assets across the organization ⌘ K Filter Data…" at bounding box center [457, 564] width 665 height 1127
